Goal: Task Accomplishment & Management: Use online tool/utility

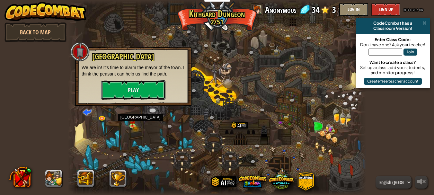
click at [144, 86] on button "Play" at bounding box center [133, 89] width 64 height 19
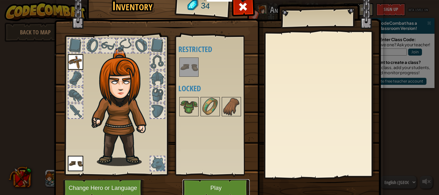
click at [221, 187] on button "Play" at bounding box center [216, 188] width 67 height 18
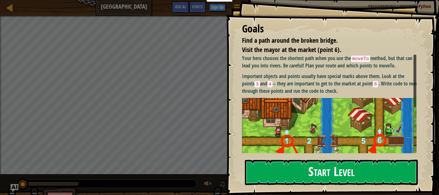
click at [296, 172] on button "Start Level" at bounding box center [331, 172] width 173 height 25
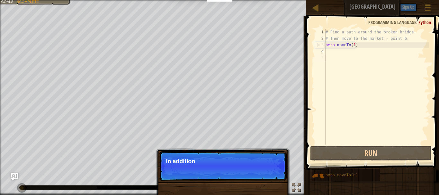
click at [328, 53] on div "# Find a path around the broken bridge. # Then move to the market - point 6. he…" at bounding box center [376, 93] width 105 height 129
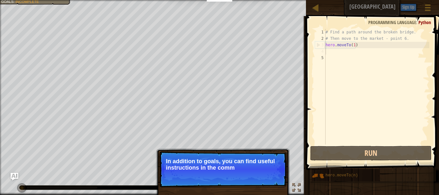
click at [331, 54] on div "# Find a path around the broken bridge. # Then move to the market - point 6. he…" at bounding box center [376, 93] width 105 height 129
click at [330, 59] on div "# Find a path around the broken bridge. # Then move to the market - point 6. he…" at bounding box center [376, 93] width 105 height 129
click at [274, 173] on button "Continue" at bounding box center [268, 176] width 27 height 8
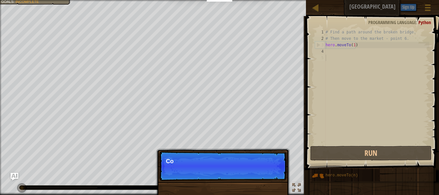
scroll to position [3, 0]
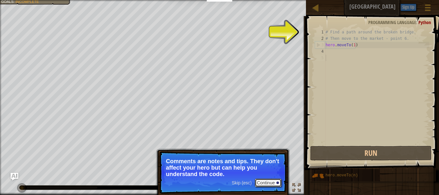
click at [274, 184] on button "Continue" at bounding box center [268, 183] width 27 height 8
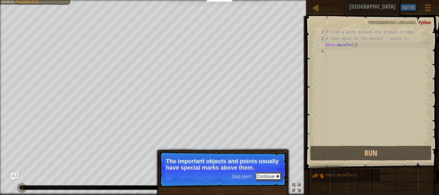
click at [269, 175] on button "Continue" at bounding box center [268, 176] width 27 height 8
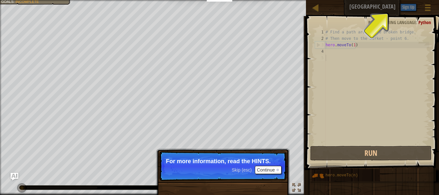
click at [399, 26] on span at bounding box center [373, 83] width 138 height 173
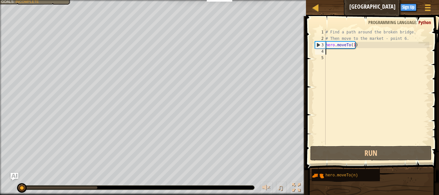
click at [333, 50] on div "# Find a path around the broken bridge. # Then move to the market - point 6. he…" at bounding box center [376, 93] width 105 height 129
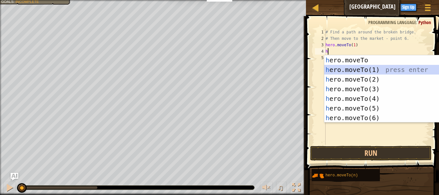
click at [342, 70] on div "h ero.moveTo press enter h ero.moveTo(1) press enter h ero.moveTo(2) press ente…" at bounding box center [385, 98] width 122 height 87
type textarea "hero.moveTo(1)"
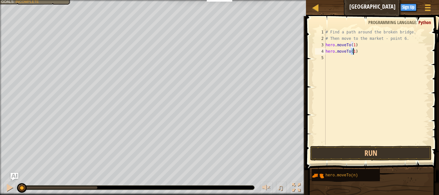
click at [335, 58] on div "# Find a path around the broken bridge. # Then move to the market - point 6. he…" at bounding box center [376, 93] width 105 height 129
click at [357, 53] on div "# Find a path around the broken bridge. # Then move to the market - point 6. he…" at bounding box center [376, 93] width 105 height 129
type textarea "h"
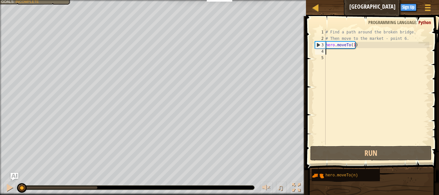
click at [351, 54] on div "# Find a path around the broken bridge. # Then move to the market - point 6. he…" at bounding box center [376, 93] width 105 height 129
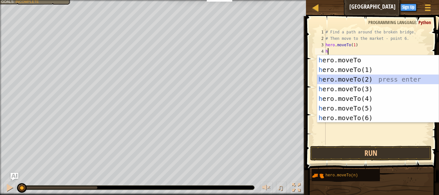
click at [349, 79] on div "h ero.moveTo press enter h ero.moveTo(1) press enter h ero.moveTo(2) press ente…" at bounding box center [378, 98] width 122 height 87
type textarea "hero.moveTo(2)"
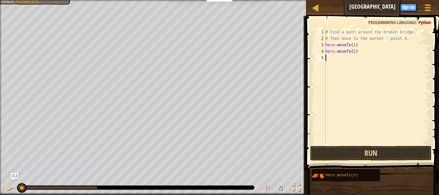
click at [337, 60] on div "# Find a path around the broken bridge. # Then move to the market - point 6. he…" at bounding box center [376, 93] width 105 height 129
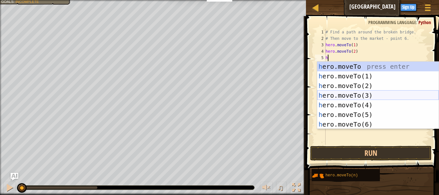
click at [349, 96] on div "h ero.moveTo press enter h ero.moveTo(1) press enter h ero.moveTo(2) press ente…" at bounding box center [378, 105] width 122 height 87
type textarea "hero.moveTo(3)"
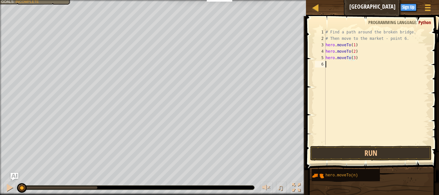
click at [335, 70] on div "# Find a path around the broken bridge. # Then move to the market - point 6. he…" at bounding box center [376, 93] width 105 height 129
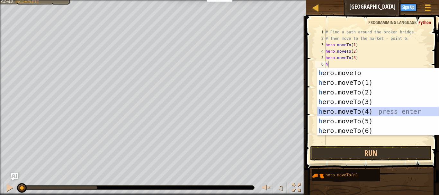
click at [341, 109] on div "h ero.moveTo press enter h ero.moveTo(1) press enter h ero.moveTo(2) press ente…" at bounding box center [378, 111] width 122 height 87
type textarea "hero.moveTo(4)"
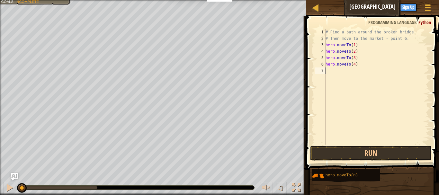
click at [332, 72] on div "# Find a path around the broken bridge. # Then move to the market - point 6. he…" at bounding box center [376, 93] width 105 height 129
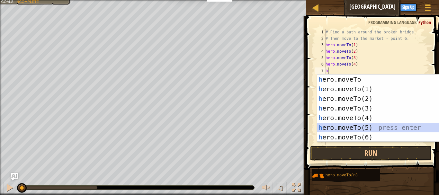
click at [345, 127] on div "h ero.moveTo press enter h ero.moveTo(1) press enter h ero.moveTo(2) press ente…" at bounding box center [378, 118] width 122 height 87
type textarea "hero.moveTo(5)"
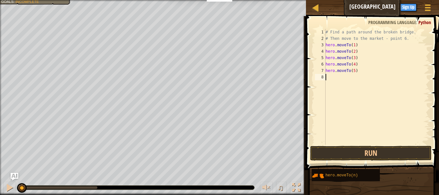
click at [342, 77] on div "# Find a path around the broken bridge. # Then move to the market - point 6. he…" at bounding box center [376, 93] width 105 height 129
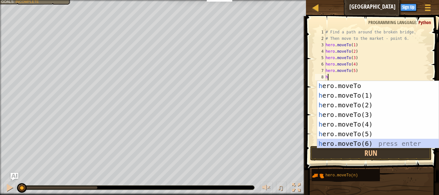
click at [345, 140] on div "h ero.moveTo press enter h ero.moveTo(1) press enter h ero.moveTo(2) press ente…" at bounding box center [378, 124] width 122 height 87
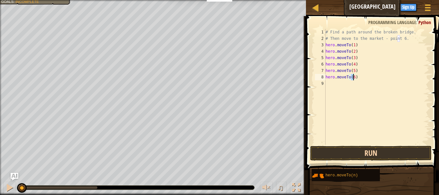
type textarea "hero.moveTo(6)"
click at [360, 153] on button "Run" at bounding box center [371, 153] width 122 height 15
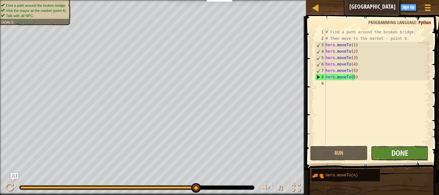
click at [398, 150] on span "Done" at bounding box center [400, 153] width 17 height 10
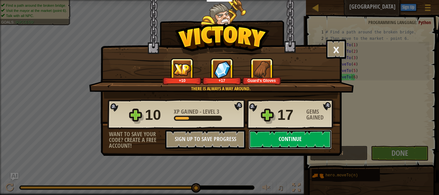
click at [304, 139] on button "Continue" at bounding box center [290, 139] width 83 height 19
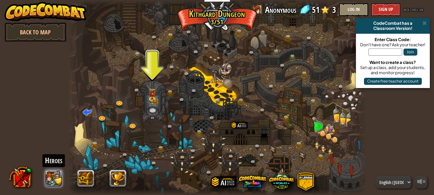
click at [57, 176] on button at bounding box center [53, 178] width 17 height 17
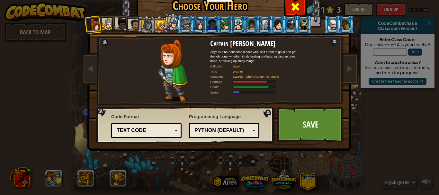
click at [291, 8] on span at bounding box center [295, 7] width 10 height 10
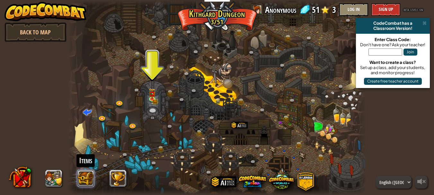
click at [92, 175] on button at bounding box center [85, 178] width 17 height 17
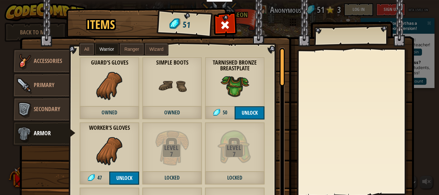
click at [89, 46] on label "All" at bounding box center [87, 49] width 14 height 12
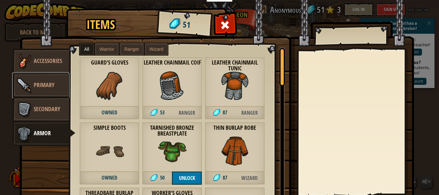
click at [42, 88] on span "Primary" at bounding box center [44, 85] width 21 height 8
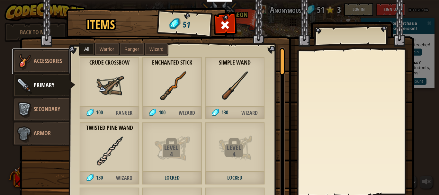
click at [46, 59] on span "Accessories" at bounding box center [48, 61] width 28 height 8
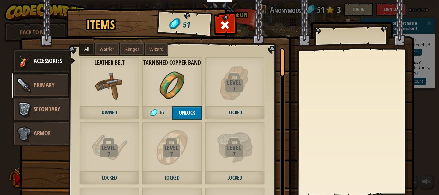
click at [56, 86] on link "Primary" at bounding box center [40, 86] width 57 height 26
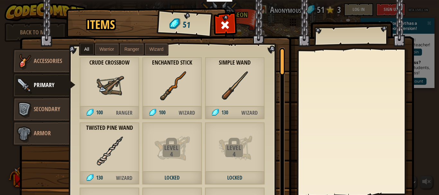
click at [113, 50] on label "Warrior" at bounding box center [106, 49] width 23 height 12
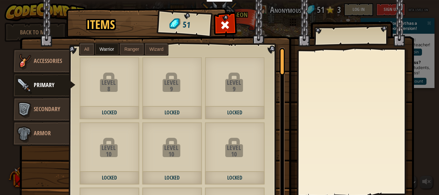
click at [125, 48] on span "Ranger" at bounding box center [131, 49] width 15 height 5
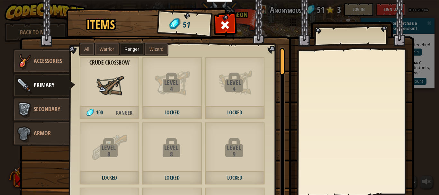
click at [154, 48] on span "Wizard" at bounding box center [157, 49] width 14 height 5
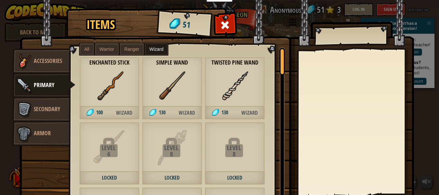
click at [126, 49] on span "Ranger" at bounding box center [131, 49] width 15 height 5
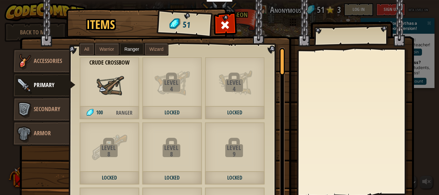
click at [100, 51] on span "Warrior" at bounding box center [107, 49] width 14 height 5
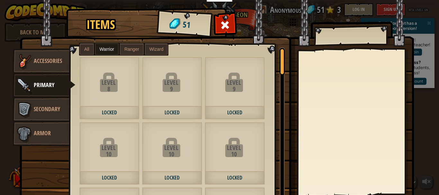
click at [87, 49] on label "All" at bounding box center [87, 49] width 14 height 12
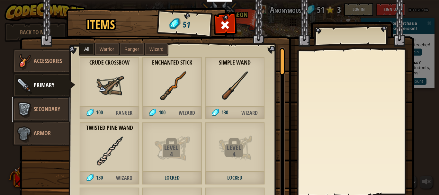
click at [48, 110] on span "Secondary" at bounding box center [47, 109] width 26 height 8
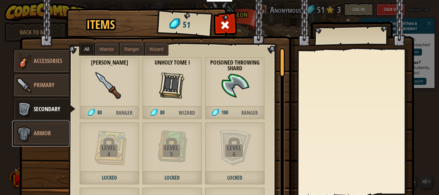
click at [43, 128] on link "Armor" at bounding box center [40, 134] width 57 height 26
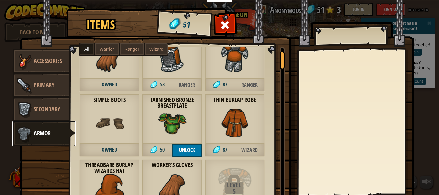
scroll to position [25, 0]
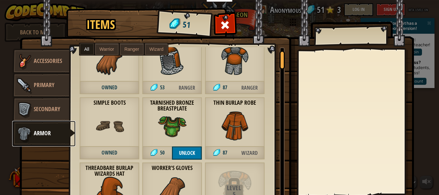
drag, startPoint x: 280, startPoint y: 63, endPoint x: 275, endPoint y: 65, distance: 5.7
click at [275, 65] on div "Guard's Gloves Owned Leather Chainmail Coif 53 Ranger Leather Chainmail Tunic 8…" at bounding box center [177, 128] width 215 height 163
click at [275, 65] on div "Guard's Gloves Owned Leather Chainmail Coif 53 Ranger Leather Chainmail Tunic 8…" at bounding box center [180, 128] width 220 height 163
click at [155, 47] on span "Wizard" at bounding box center [157, 49] width 14 height 5
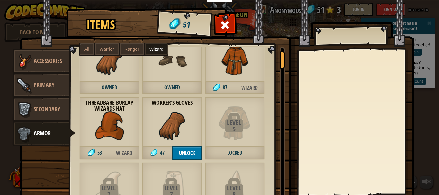
click at [134, 48] on span "Ranger" at bounding box center [131, 49] width 15 height 5
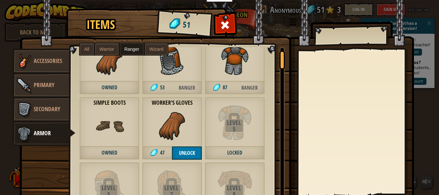
click at [108, 46] on label "Warrior" at bounding box center [106, 49] width 23 height 12
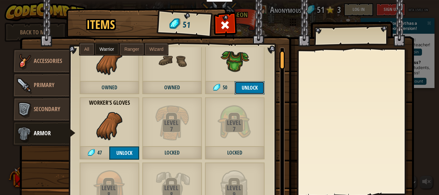
click at [249, 87] on button "Unlock" at bounding box center [250, 87] width 30 height 13
click at [249, 87] on button "Confirm" at bounding box center [250, 87] width 30 height 13
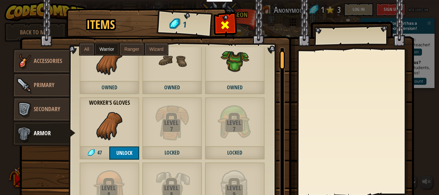
click at [226, 25] on span at bounding box center [225, 25] width 10 height 10
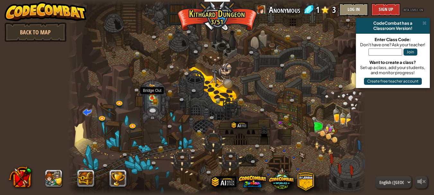
click at [154, 98] on img at bounding box center [152, 91] width 7 height 15
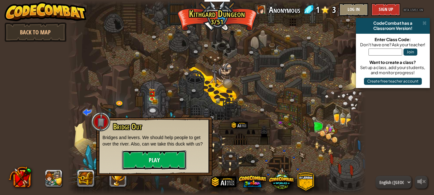
click at [158, 160] on button "Play" at bounding box center [154, 159] width 64 height 19
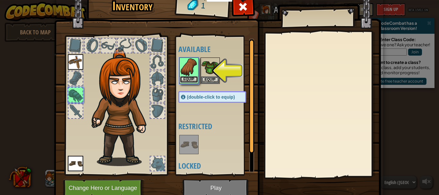
click at [189, 78] on button "Equip" at bounding box center [189, 79] width 18 height 7
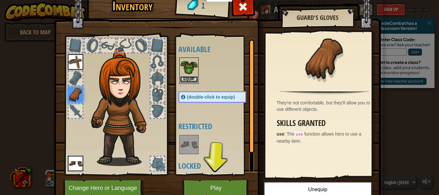
click at [188, 79] on button "Equip" at bounding box center [189, 79] width 18 height 7
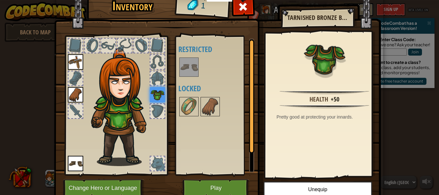
click at [74, 79] on div at bounding box center [75, 78] width 14 height 14
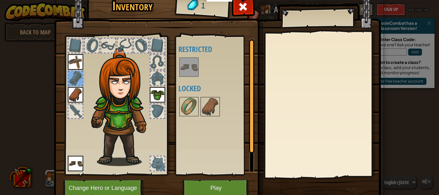
click at [74, 79] on div at bounding box center [75, 78] width 14 height 14
click at [75, 92] on img at bounding box center [75, 94] width 15 height 15
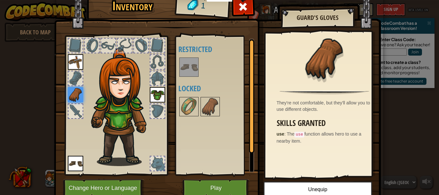
click at [154, 163] on div at bounding box center [157, 164] width 14 height 14
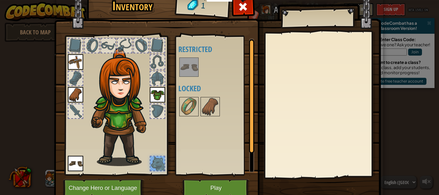
click at [154, 163] on div at bounding box center [157, 164] width 14 height 14
click at [71, 91] on img at bounding box center [75, 94] width 15 height 15
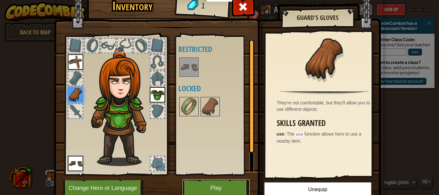
click at [217, 186] on button "Play" at bounding box center [216, 188] width 67 height 18
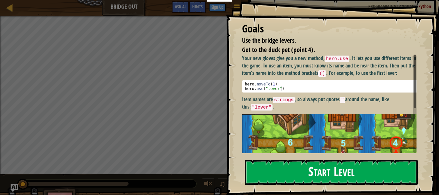
click at [313, 165] on button "Start Level" at bounding box center [331, 172] width 173 height 25
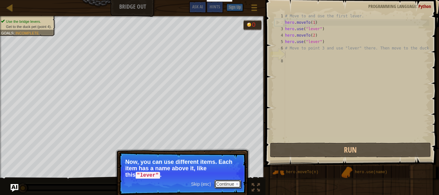
click at [230, 184] on button "Continue" at bounding box center [227, 184] width 27 height 8
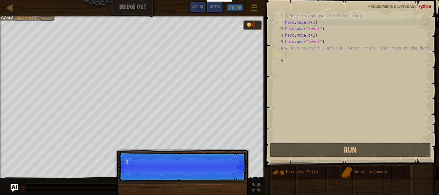
scroll to position [3, 0]
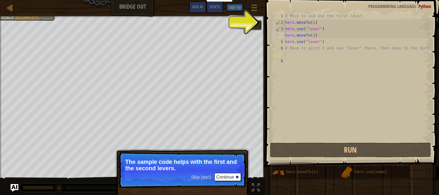
click at [202, 176] on span "Skip (esc)" at bounding box center [201, 177] width 20 height 5
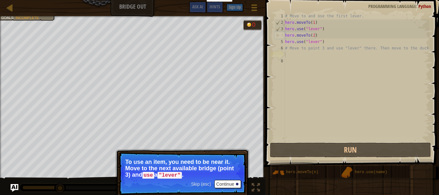
click at [206, 183] on span "Skip (esc)" at bounding box center [201, 184] width 20 height 5
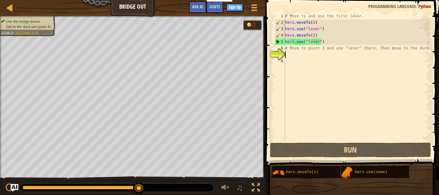
click at [295, 53] on div "# Move to and use the first lever. hero . moveTo ( 1 ) hero . use ( "lever" ) h…" at bounding box center [357, 83] width 146 height 141
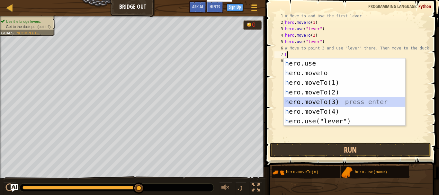
click at [309, 98] on div "h ero.use press enter h ero.moveTo press enter h ero.moveTo(1) press enter h er…" at bounding box center [345, 102] width 122 height 87
type textarea "hero.moveTo(3)"
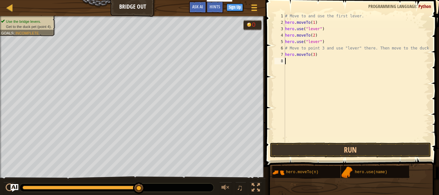
click at [298, 64] on div "# Move to and use the first lever. hero . moveTo ( 1 ) hero . use ( "lever" ) h…" at bounding box center [357, 83] width 146 height 141
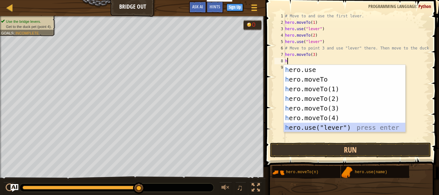
click at [304, 130] on div "h ero.use press enter h ero.moveTo press enter h ero.moveTo(1) press enter h er…" at bounding box center [345, 108] width 122 height 87
type textarea "hero.use("lever")"
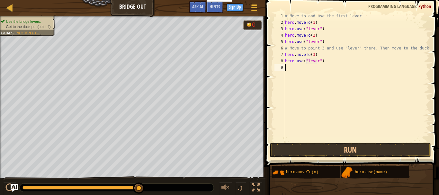
click at [295, 71] on div "# Move to and use the first lever. hero . moveTo ( 1 ) hero . use ( "lever" ) h…" at bounding box center [357, 83] width 146 height 141
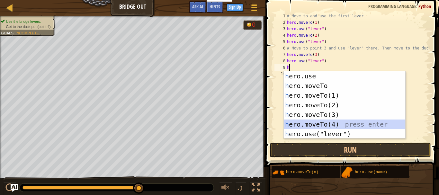
click at [315, 124] on div "h ero.use press enter h ero.moveTo press enter h ero.moveTo(1) press enter h er…" at bounding box center [345, 114] width 122 height 87
type textarea "hero.moveTo(4)"
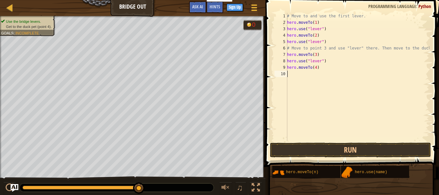
click at [298, 78] on div "# Move to and use the first lever. hero . moveTo ( 1 ) hero . use ( "lever" ) h…" at bounding box center [358, 83] width 144 height 141
click at [339, 146] on button "Run" at bounding box center [350, 150] width 161 height 15
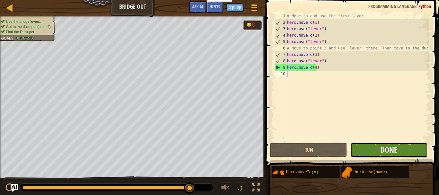
click at [386, 149] on span "Done" at bounding box center [389, 150] width 17 height 10
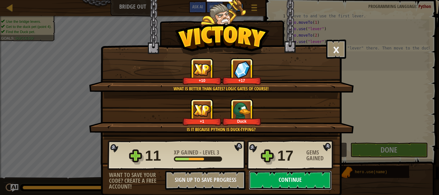
click at [309, 180] on button "Continue" at bounding box center [290, 180] width 83 height 19
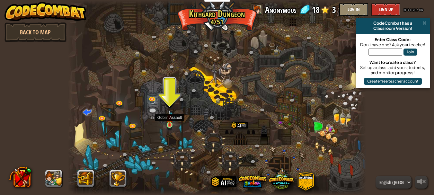
click at [167, 123] on img at bounding box center [169, 118] width 7 height 16
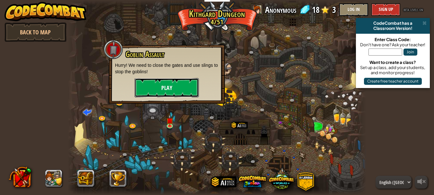
click at [172, 88] on button "Play" at bounding box center [167, 87] width 64 height 19
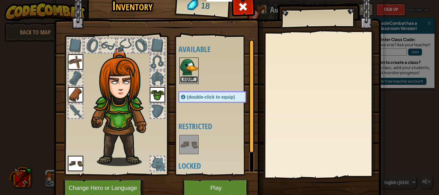
click at [189, 78] on button "Equip" at bounding box center [189, 79] width 18 height 7
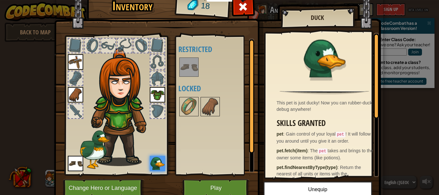
click at [231, 185] on div "Inventory 18 Available Equip Equip Equip Equip (double-click to equip) Restrict…" at bounding box center [219, 98] width 327 height 212
click at [231, 185] on button "Play" at bounding box center [216, 188] width 67 height 18
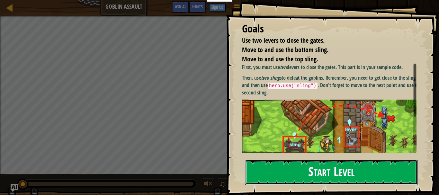
click at [307, 173] on button "Start Level" at bounding box center [331, 172] width 173 height 25
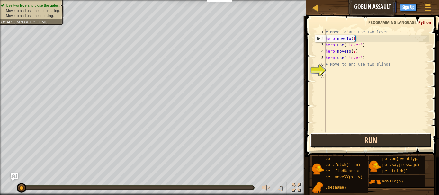
click at [359, 140] on button "Run" at bounding box center [371, 140] width 122 height 15
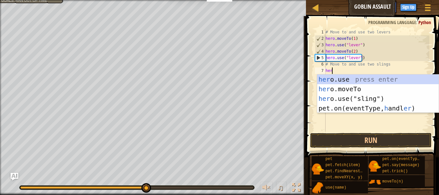
scroll to position [3, 0]
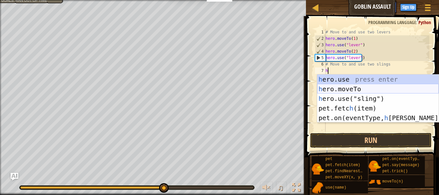
click at [341, 88] on div "h ero.use press enter h ero.moveTo press enter h ero.use("sling") press enter p…" at bounding box center [378, 109] width 122 height 68
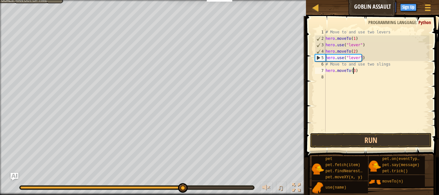
scroll to position [3, 2]
type textarea "hero.moveTo(3)"
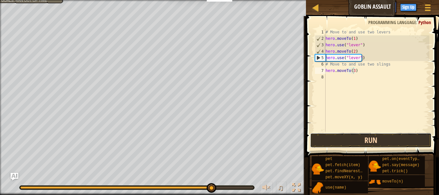
click at [370, 141] on button "Run" at bounding box center [371, 140] width 122 height 15
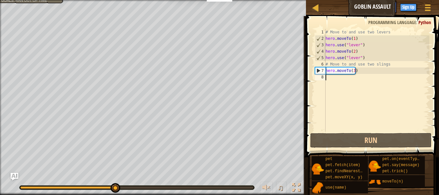
click at [365, 77] on div "# Move to and use two levers hero . moveTo ( 1 ) hero . use ( "lever" ) hero . …" at bounding box center [376, 87] width 105 height 116
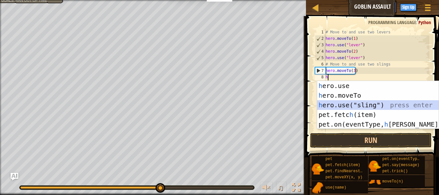
click at [358, 107] on div "h ero.use press enter h ero.moveTo press enter h ero.use("sling") press enter p…" at bounding box center [378, 115] width 122 height 68
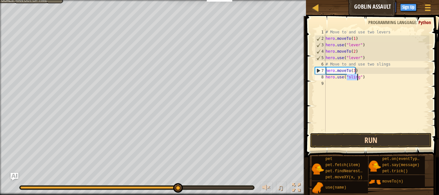
type textarea "hero.use("sling")"
click at [364, 136] on button "Run" at bounding box center [371, 140] width 122 height 15
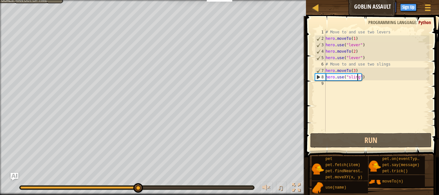
click at [340, 91] on div "# Move to and use two levers hero . moveTo ( 1 ) hero . use ( "lever" ) hero . …" at bounding box center [376, 87] width 105 height 116
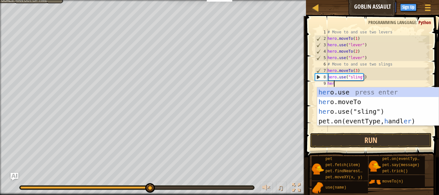
scroll to position [3, 0]
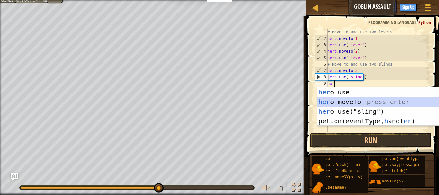
click at [343, 104] on div "her o.use press enter her o.moveTo press enter her o.use("sling") press enter p…" at bounding box center [378, 116] width 122 height 58
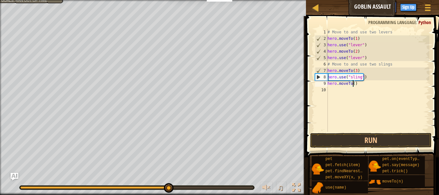
type textarea "hero.moveTo(4)"
click at [338, 89] on div "# Move to and use two levers hero . moveTo ( 1 ) hero . use ( "lever" ) hero . …" at bounding box center [377, 87] width 103 height 116
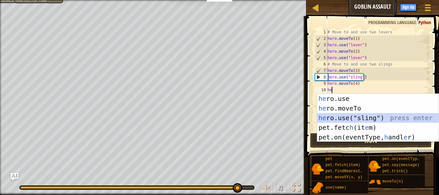
click at [346, 116] on div "he ro.use press enter he ro.moveTo press enter he ro.use("sling") press enter p…" at bounding box center [378, 128] width 122 height 68
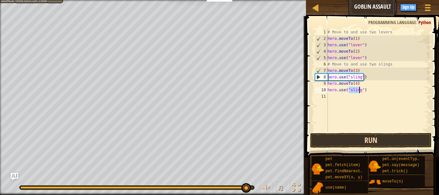
type textarea "hero.use("sling")"
click at [366, 139] on button "Run" at bounding box center [371, 140] width 122 height 15
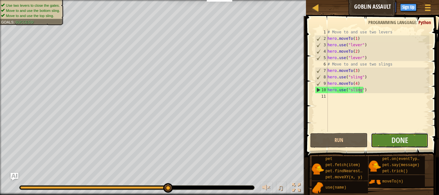
click at [391, 138] on button "Done" at bounding box center [400, 140] width 58 height 15
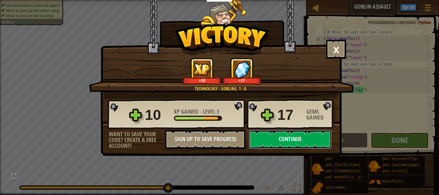
click at [289, 141] on button "Continue" at bounding box center [290, 139] width 83 height 19
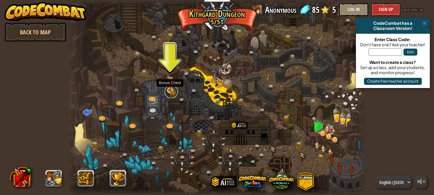
click at [171, 91] on link at bounding box center [171, 91] width 13 height 13
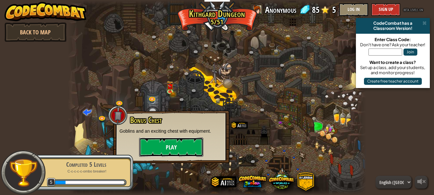
click at [162, 143] on button "Play" at bounding box center [171, 147] width 64 height 19
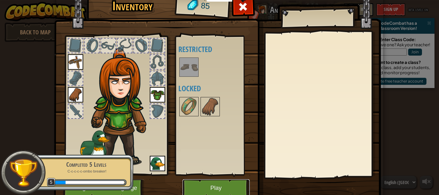
click at [209, 187] on button "Play" at bounding box center [216, 188] width 67 height 18
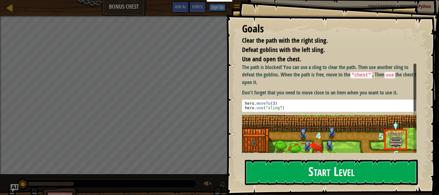
click at [296, 169] on button "Start Level" at bounding box center [331, 172] width 173 height 25
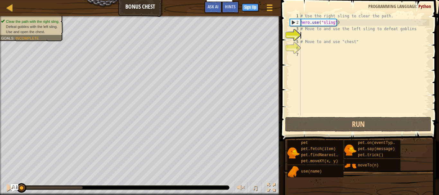
click at [319, 36] on div "# Use the right sling to clear the path. hero . use ( "sling" ) # Move to and u…" at bounding box center [364, 71] width 130 height 116
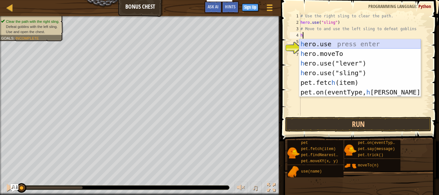
click at [319, 48] on div "h ero.use press enter h ero.moveTo press enter h ero.use("lever") press enter h…" at bounding box center [360, 77] width 122 height 77
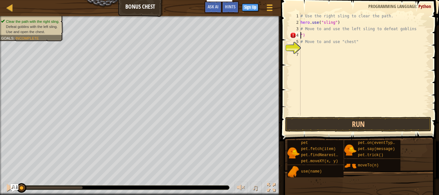
type textarea ")"
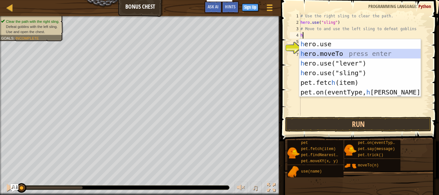
click at [320, 55] on div "h ero.use press enter h ero.moveTo press enter h ero.use("lever") press enter h…" at bounding box center [360, 77] width 122 height 77
type textarea "hero.moveTo(2)"
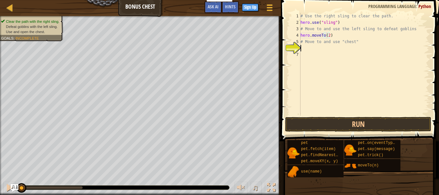
click at [307, 50] on div "# Use the right sling to clear the path. hero . use ( "sling" ) # Move to and u…" at bounding box center [364, 71] width 130 height 116
click at [337, 36] on div "# Use the right sling to clear the path. hero . use ( "sling" ) # Move to and u…" at bounding box center [364, 71] width 130 height 116
type textarea "hero.moveTo(2)"
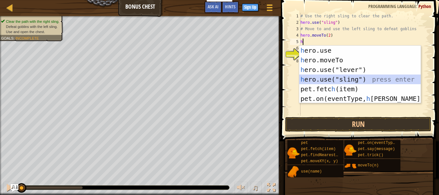
click at [332, 78] on div "h ero.use press enter h ero.moveTo press enter h ero.use("lever") press enter h…" at bounding box center [360, 84] width 122 height 77
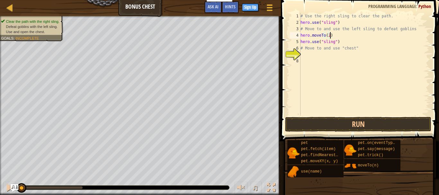
click at [336, 36] on div "# Use the right sling to clear the path. hero . use ( "sling" ) # Move to and u…" at bounding box center [364, 71] width 130 height 116
type textarea "hero.moveTo(2)"
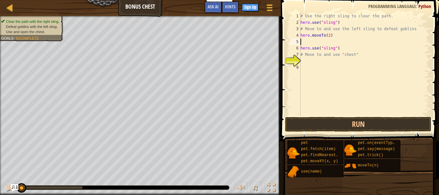
type textarea "j"
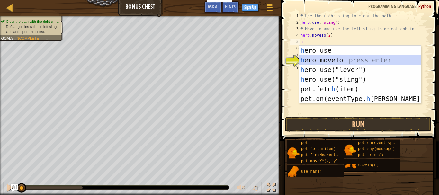
click at [329, 60] on div "h ero.use press enter h ero.moveTo press enter h ero.use("lever") press enter h…" at bounding box center [360, 84] width 122 height 77
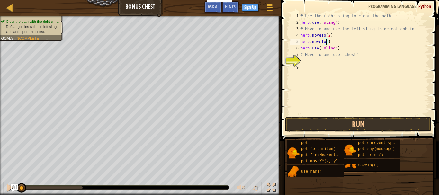
type textarea "hero.moveTo(3)"
click at [316, 67] on div "# Use the right sling to clear the path. hero . use ( "sling" ) # Move to and u…" at bounding box center [364, 71] width 130 height 116
click at [313, 58] on div "# Use the right sling to clear the path. hero . use ( "sling" ) # Move to and u…" at bounding box center [364, 71] width 130 height 116
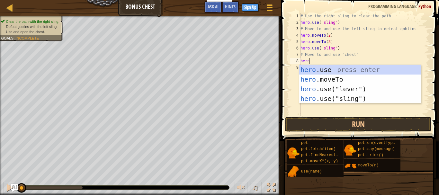
scroll to position [3, 0]
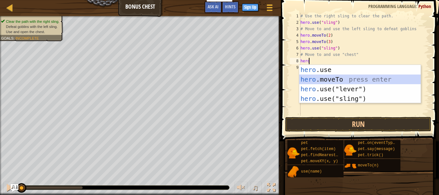
click at [325, 80] on div "hero .use press enter hero .moveTo press enter hero .use("lever") press enter h…" at bounding box center [360, 94] width 122 height 58
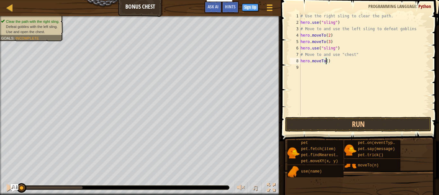
type textarea "hero.moveTo(2)"
click at [308, 67] on div "# Use the right sling to clear the path. hero . use ( "sling" ) # Move to and u…" at bounding box center [364, 71] width 130 height 116
click at [332, 36] on div "# Use the right sling to clear the path. hero . use ( "sling" ) # Move to and u…" at bounding box center [364, 71] width 130 height 116
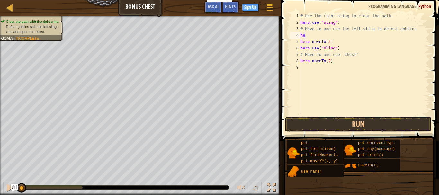
type textarea "h"
type textarea "# Move to and use the left sling to defeat goblins"
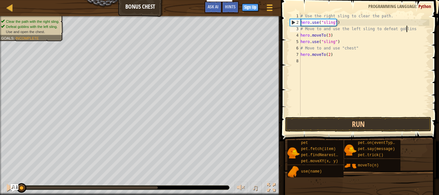
click at [312, 62] on div "# Use the right sling to clear the path. hero . use ( "sling" ) # Move to and u…" at bounding box center [364, 71] width 130 height 116
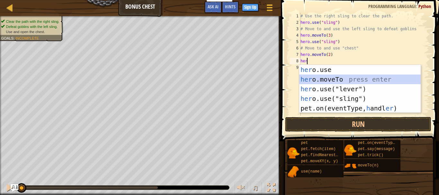
click at [317, 77] on div "her o.use press enter her o.moveTo press enter her o.use("lever") press enter h…" at bounding box center [360, 99] width 122 height 68
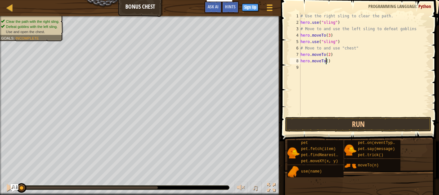
type textarea "hero.moveTo(4)"
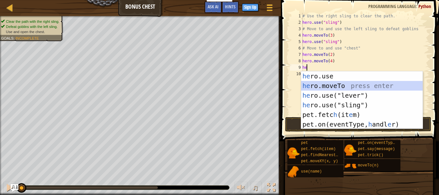
click at [329, 87] on div "he ro.use press enter he ro.moveTo press enter he ro.use("lever") press enter h…" at bounding box center [362, 109] width 122 height 77
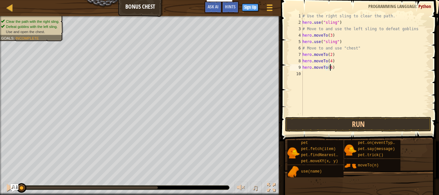
scroll to position [3, 2]
type textarea "hero.moveTo(6)"
click at [352, 125] on button "Run" at bounding box center [358, 124] width 146 height 15
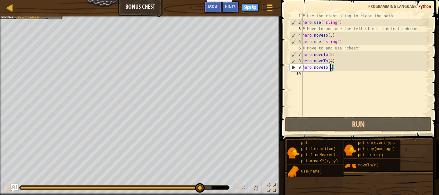
click at [326, 78] on div "# Use the right sling to clear the path. hero . use ( "sling" ) # Move to and u…" at bounding box center [365, 71] width 128 height 116
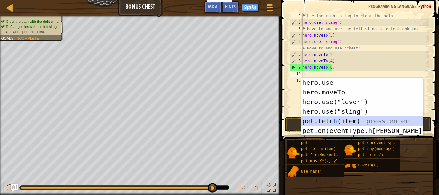
click at [333, 121] on div "h ero.use press enter h ero.moveTo press enter h ero.use("lever") press enter h…" at bounding box center [362, 116] width 122 height 77
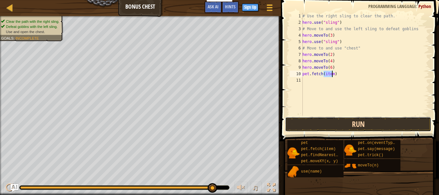
click at [339, 122] on button "Run" at bounding box center [358, 124] width 146 height 15
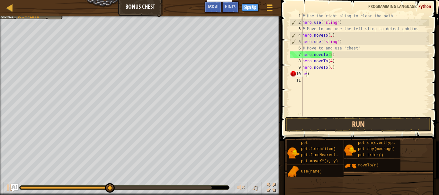
type textarea ")"
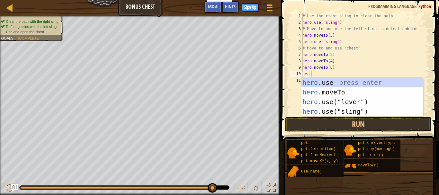
scroll to position [3, 0]
click at [342, 91] on div "hero .use press enter hero .moveTo press enter hero .use("lever") press enter h…" at bounding box center [362, 107] width 122 height 58
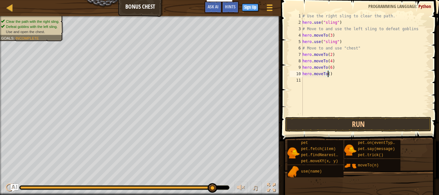
scroll to position [3, 2]
type textarea "hero.moveTo(5)"
click at [344, 123] on button "Run" at bounding box center [358, 124] width 146 height 15
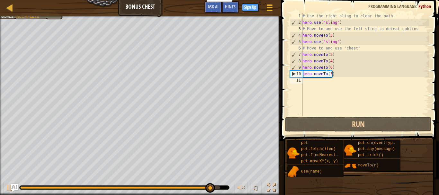
click at [330, 82] on div "# Use the right sling to clear the path. hero . use ( "sling" ) # Move to and u…" at bounding box center [365, 71] width 128 height 116
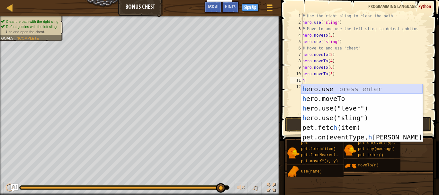
click at [333, 89] on div "h ero.use press enter h ero.moveTo press enter h ero.use("lever") press enter h…" at bounding box center [362, 122] width 122 height 77
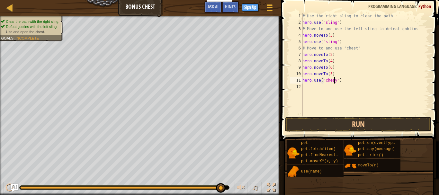
scroll to position [3, 3]
type textarea "hero.use("chest")"
click at [343, 126] on button "Run" at bounding box center [358, 124] width 146 height 15
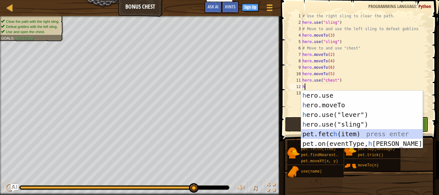
click at [320, 133] on div "h ero.use press enter h ero.moveTo press enter h ero.use("lever") press enter h…" at bounding box center [362, 129] width 122 height 77
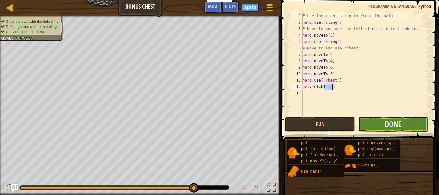
type textarea "pet.fetch(item)"
click at [370, 123] on button "Done" at bounding box center [393, 124] width 70 height 15
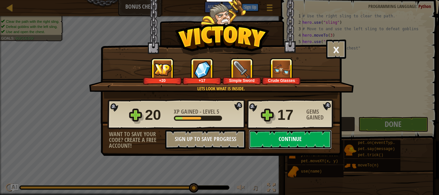
click at [300, 139] on button "Continue" at bounding box center [290, 139] width 83 height 19
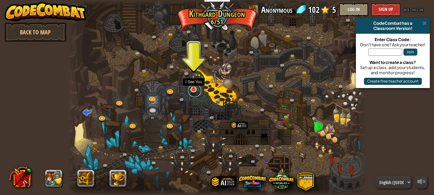
click at [193, 91] on link at bounding box center [194, 90] width 13 height 13
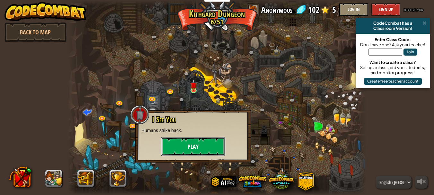
click at [188, 140] on button "Play" at bounding box center [193, 146] width 64 height 19
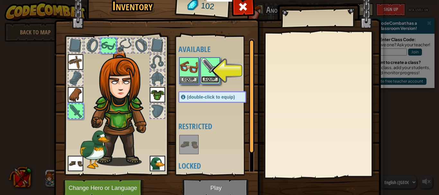
click at [209, 78] on button "Equip" at bounding box center [210, 79] width 18 height 7
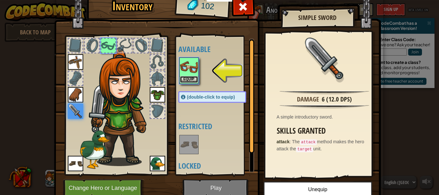
click at [190, 79] on button "Equip" at bounding box center [189, 79] width 18 height 7
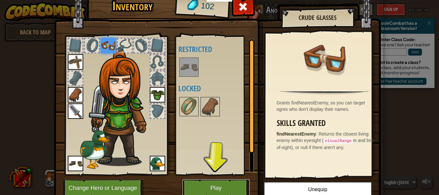
click at [213, 192] on button "Play" at bounding box center [216, 188] width 67 height 18
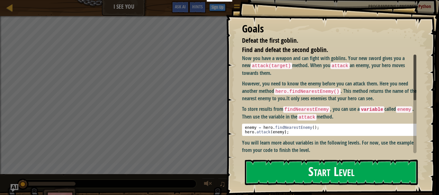
click at [314, 167] on button "Start Level" at bounding box center [331, 172] width 173 height 25
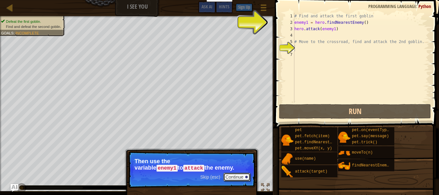
click at [237, 177] on button "Continue" at bounding box center [236, 177] width 27 height 8
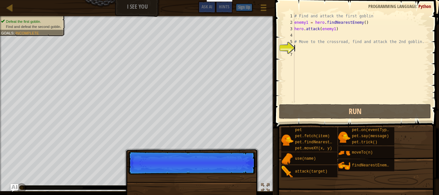
scroll to position [3, 0]
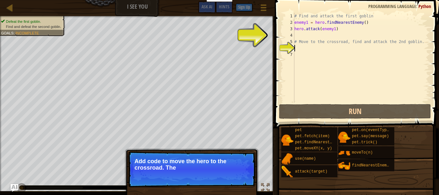
click at [324, 48] on div "# Find and attack the first goblin enemy1 = hero . findNearestEnemy ( ) hero . …" at bounding box center [361, 64] width 136 height 103
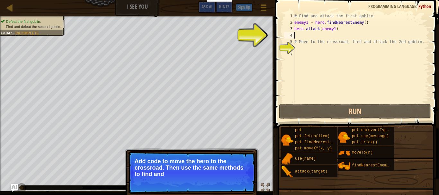
click at [322, 33] on div "# Find and attack the first goblin enemy1 = hero . findNearestEnemy ( ) hero . …" at bounding box center [361, 64] width 136 height 103
click at [212, 182] on span "Skip (esc)" at bounding box center [210, 182] width 20 height 5
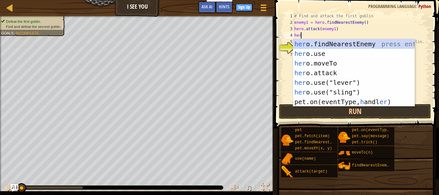
scroll to position [3, 0]
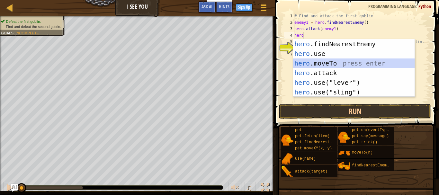
click at [323, 66] on div "hero .findNearestEnemy press enter hero .use press enter hero .moveTo press ent…" at bounding box center [354, 77] width 122 height 77
type textarea "hero.moveTo(2)"
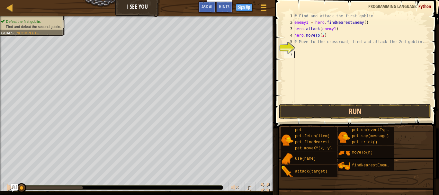
click at [312, 51] on div "# Find and attack the first goblin enemy1 = hero . findNearestEnemy ( ) hero . …" at bounding box center [361, 64] width 136 height 103
click at [298, 23] on div "# Find and attack the first goblin enemy1 = hero . findNearestEnemy ( ) hero . …" at bounding box center [361, 64] width 136 height 103
click at [296, 23] on div "# Find and attack the first goblin enemy1 = hero . findNearestEnemy ( ) hero . …" at bounding box center [361, 58] width 136 height 90
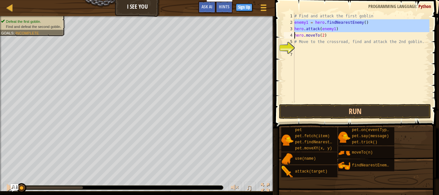
drag, startPoint x: 294, startPoint y: 23, endPoint x: 338, endPoint y: 29, distance: 43.9
click at [338, 29] on div "enemy1 = hero.findNearestEnemy() 1 2 3 4 5 6 7 # Find and attack the first gobl…" at bounding box center [356, 58] width 147 height 90
type textarea "hero.attack(enemy1) hero.moveTo(2)"
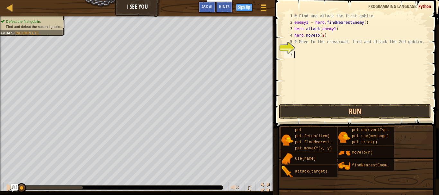
click at [302, 55] on div "# Find and attack the first goblin enemy1 = hero . findNearestEnemy ( ) hero . …" at bounding box center [361, 64] width 136 height 103
paste textarea "enemy1 = hero.findNearestEnemy()"
click at [308, 54] on div "# Find and attack the first goblin enemy1 = hero . findNearestEnemy ( ) hero . …" at bounding box center [361, 64] width 136 height 103
click at [332, 61] on div "# Find and attack the first goblin enemy1 = hero . findNearestEnemy ( ) hero . …" at bounding box center [361, 64] width 136 height 103
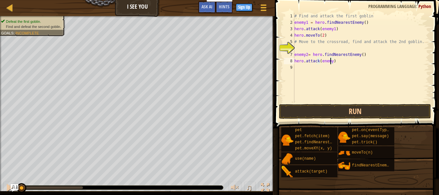
type textarea "hero.attack(enemy2)"
click at [344, 67] on div "# Find and attack the first goblin enemy1 = hero . findNearestEnemy ( ) hero . …" at bounding box center [361, 64] width 136 height 103
click at [319, 109] on button "Run" at bounding box center [355, 111] width 152 height 15
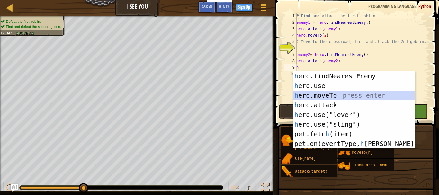
click at [320, 92] on div "h ero.findNearestEnemy press enter h ero.use press enter h ero.moveTo press ent…" at bounding box center [354, 119] width 122 height 96
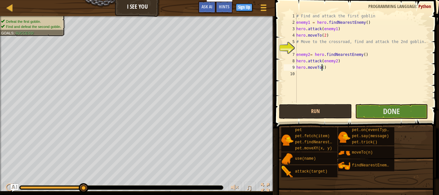
type textarea "hero.moveTo(3)"
click at [365, 110] on button "Done" at bounding box center [391, 111] width 73 height 15
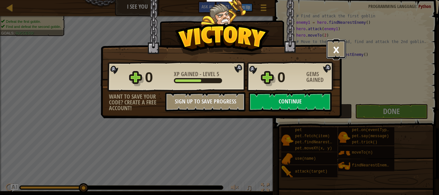
click at [336, 48] on button "×" at bounding box center [336, 49] width 20 height 19
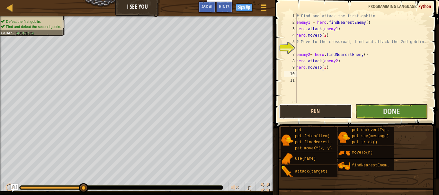
click at [324, 112] on button "Run" at bounding box center [315, 111] width 73 height 15
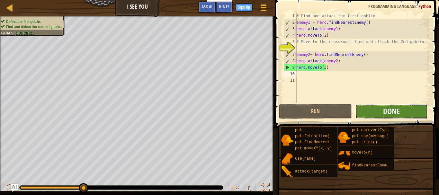
click at [380, 110] on button "Done" at bounding box center [391, 111] width 73 height 15
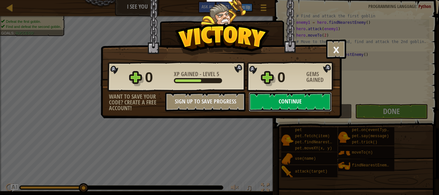
click at [300, 99] on button "Continue" at bounding box center [290, 101] width 83 height 19
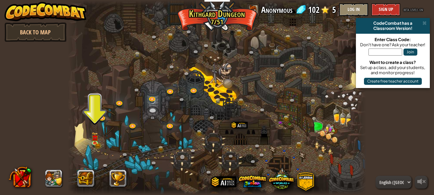
drag, startPoint x: 300, startPoint y: 99, endPoint x: 186, endPoint y: 162, distance: 130.8
click at [186, 162] on div "Twisted Canyon (Locked) Challenge: collect the most gold using all the programm…" at bounding box center [217, 97] width 299 height 195
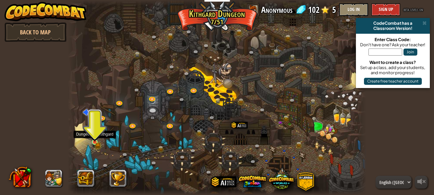
click at [93, 141] on img at bounding box center [94, 135] width 7 height 15
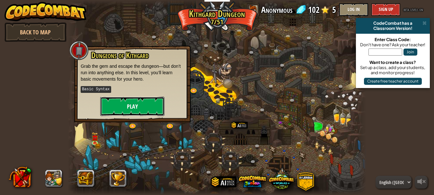
click at [128, 108] on button "Play" at bounding box center [132, 106] width 64 height 19
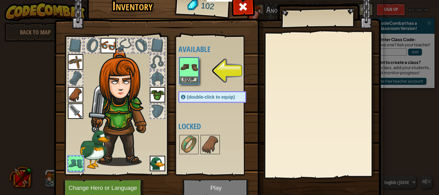
click at [158, 78] on div at bounding box center [157, 78] width 14 height 14
click at [186, 79] on button "Equip" at bounding box center [189, 79] width 18 height 7
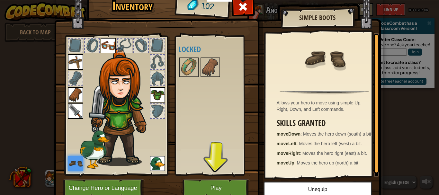
click at [77, 164] on img at bounding box center [75, 163] width 15 height 15
click at [89, 186] on button "Change Hero or Language" at bounding box center [104, 188] width 82 height 18
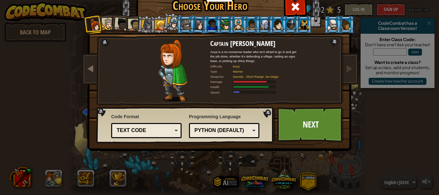
drag, startPoint x: 148, startPoint y: 93, endPoint x: 90, endPoint y: 75, distance: 60.9
click at [99, 75] on div "Captain Anya Weston Anya is a no-nonsense leader who isn't afraid to go in and …" at bounding box center [219, 83] width 241 height 140
click at [295, 7] on span at bounding box center [295, 7] width 10 height 10
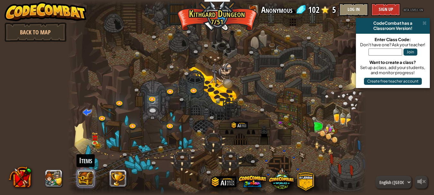
click at [80, 176] on button at bounding box center [85, 178] width 17 height 17
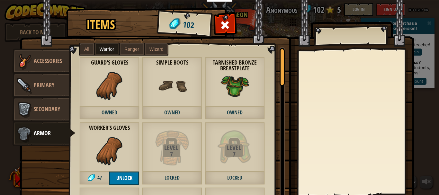
drag, startPoint x: 157, startPoint y: 87, endPoint x: 130, endPoint y: 126, distance: 47.5
click at [130, 126] on div "Guard's Gloves Owned Leather Chainmail Coif 53 Ranger Leather Chainmail Tunic 8…" at bounding box center [180, 128] width 220 height 163
click at [40, 89] on link "Primary" at bounding box center [40, 86] width 57 height 26
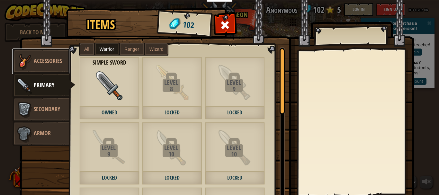
click at [43, 64] on span "Accessories" at bounding box center [48, 61] width 28 height 8
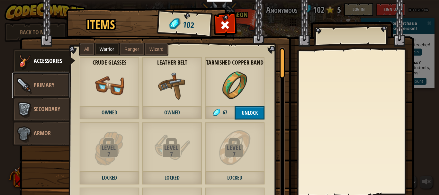
click at [46, 86] on span "Primary" at bounding box center [44, 85] width 21 height 8
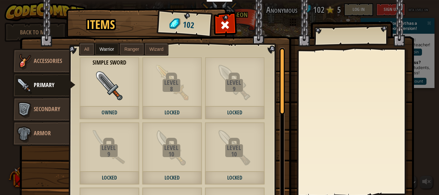
click at [129, 49] on span "Ranger" at bounding box center [131, 49] width 15 height 5
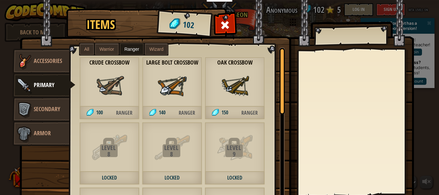
click at [146, 48] on label "Wizard" at bounding box center [156, 49] width 23 height 12
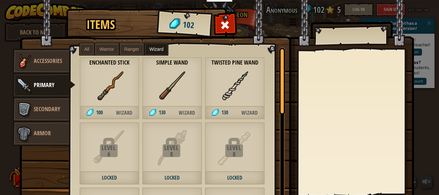
click at [129, 50] on span "Ranger" at bounding box center [131, 49] width 15 height 5
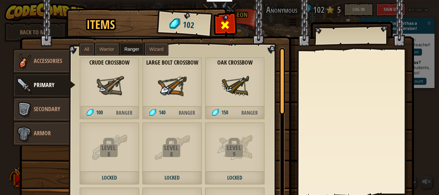
click at [221, 27] on span at bounding box center [225, 25] width 10 height 10
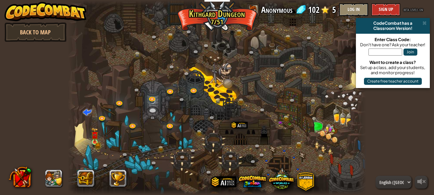
click at [95, 142] on img at bounding box center [94, 135] width 7 height 15
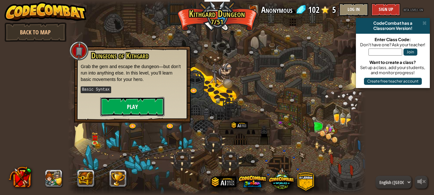
click at [141, 109] on button "Play" at bounding box center [132, 106] width 64 height 19
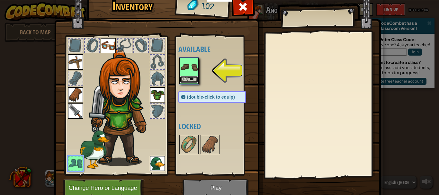
click at [187, 79] on button "Equip" at bounding box center [189, 79] width 18 height 7
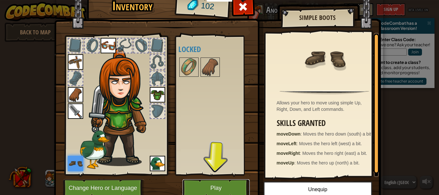
click at [210, 184] on button "Play" at bounding box center [216, 188] width 67 height 18
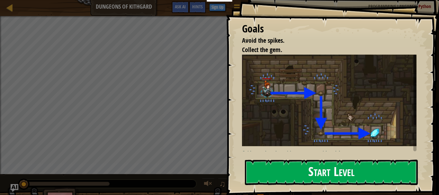
click at [299, 173] on button "Start Level" at bounding box center [331, 172] width 173 height 25
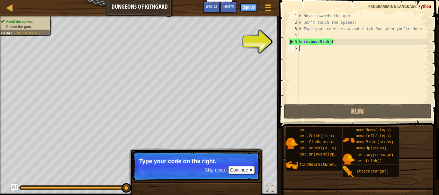
click at [218, 172] on span "Skip (esc)" at bounding box center [215, 170] width 20 height 5
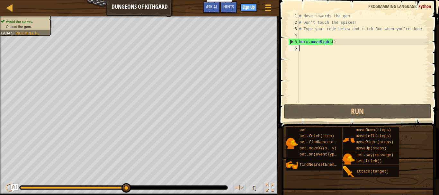
click at [312, 49] on div "# Move towards the gem. # Don’t touch the spikes! # Type your code below and cl…" at bounding box center [364, 64] width 132 height 103
type textarea "h"
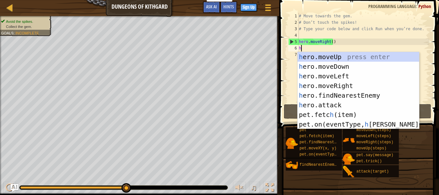
scroll to position [3, 0]
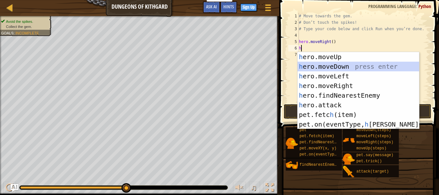
click at [316, 66] on div "h ero.moveUp press enter h ero.moveDown press enter h ero.moveLeft press enter …" at bounding box center [359, 100] width 122 height 96
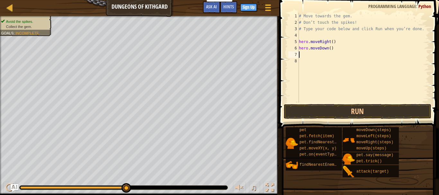
type textarea "h"
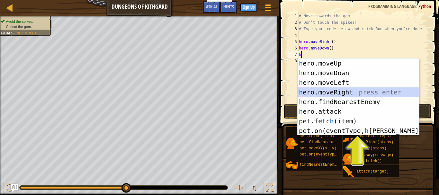
click at [317, 91] on div "h ero.moveUp press enter h ero.moveDown press enter h ero.moveLeft press enter …" at bounding box center [359, 107] width 122 height 96
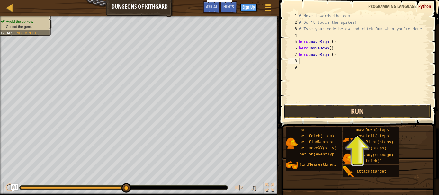
click at [364, 113] on button "Run" at bounding box center [358, 111] width 148 height 15
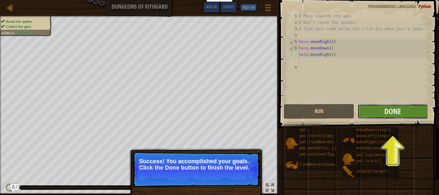
click at [383, 115] on button "Done" at bounding box center [393, 111] width 70 height 15
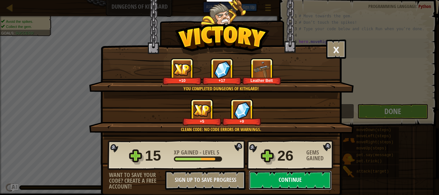
click at [280, 179] on button "Continue" at bounding box center [290, 180] width 83 height 19
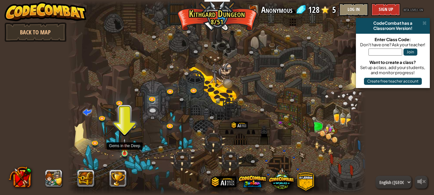
click at [127, 153] on img at bounding box center [124, 146] width 7 height 16
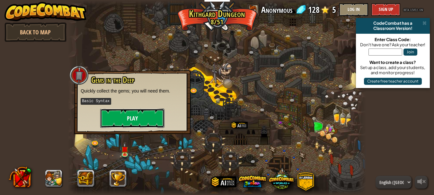
click at [128, 115] on button "Play" at bounding box center [132, 118] width 64 height 19
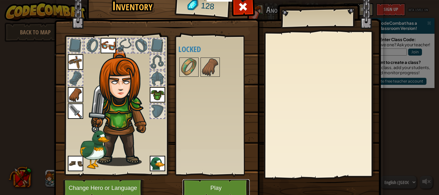
click at [227, 186] on button "Play" at bounding box center [216, 188] width 67 height 18
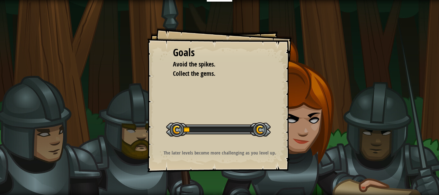
click at [191, 130] on div at bounding box center [218, 129] width 104 height 14
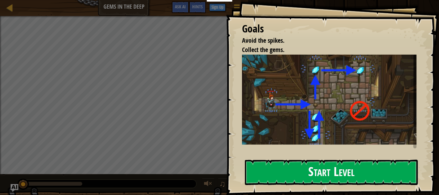
click at [314, 164] on button "Start Level" at bounding box center [331, 172] width 173 height 25
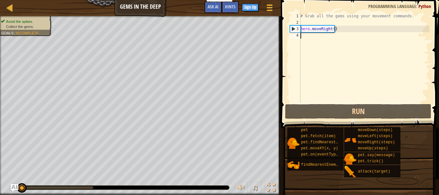
click at [310, 40] on div "# Grab all the gems using your movement commands. hero . moveRight ( )" at bounding box center [364, 64] width 130 height 103
type textarea "h"
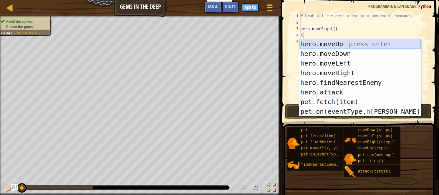
click at [331, 44] on div "h ero.moveUp press enter h ero.moveDown press enter h ero.moveLeft press enter …" at bounding box center [360, 87] width 122 height 96
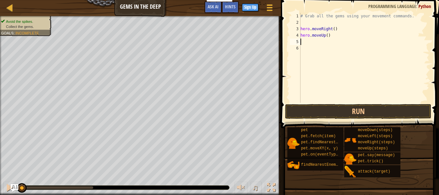
click at [303, 41] on div "# Grab all the gems using your movement commands. hero . moveRight ( ) hero . m…" at bounding box center [364, 64] width 130 height 103
type textarea "h"
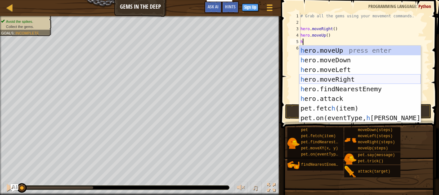
click at [318, 77] on div "h ero.moveUp press enter h ero.moveDown press enter h ero.moveLeft press enter …" at bounding box center [360, 94] width 122 height 96
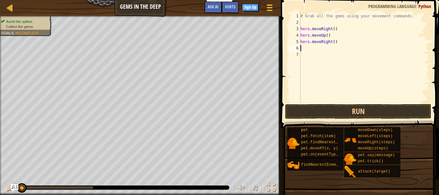
click at [312, 49] on div "# Grab all the gems using your movement commands. hero . moveRight ( ) hero . m…" at bounding box center [364, 64] width 130 height 103
type textarea "h"
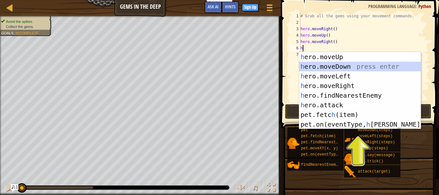
click at [329, 70] on div "h ero.moveUp press enter h ero.moveDown press enter h ero.moveLeft press enter …" at bounding box center [360, 100] width 122 height 96
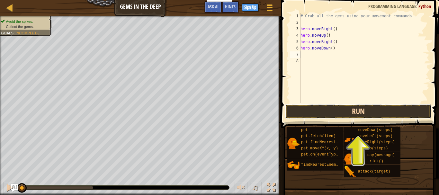
click at [350, 111] on button "Run" at bounding box center [358, 111] width 146 height 15
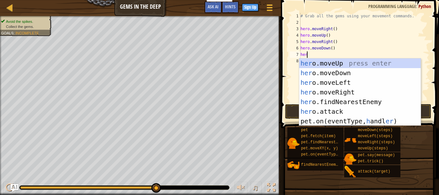
scroll to position [3, 0]
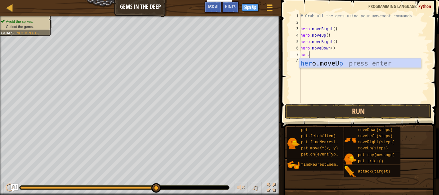
type textarea "her"
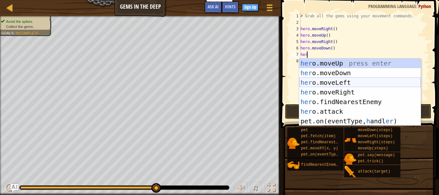
click at [324, 86] on div "her o.moveUp press enter her o.moveDown press enter her o.moveLeft press enter …" at bounding box center [360, 102] width 122 height 87
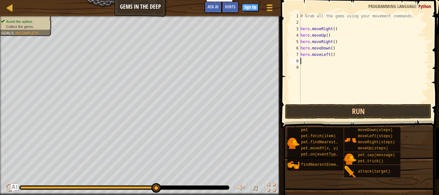
scroll to position [3, 0]
type textarea "h"
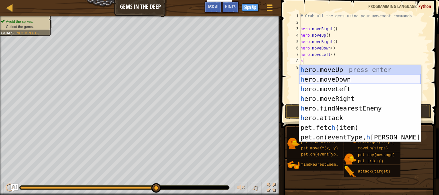
click at [331, 80] on div "h ero.moveUp press enter h ero.moveDown press enter h ero.moveLeft press enter …" at bounding box center [360, 113] width 122 height 96
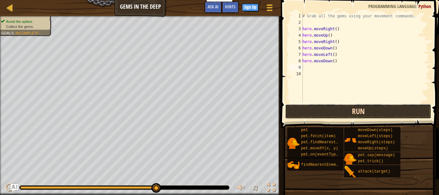
click at [333, 110] on button "Run" at bounding box center [358, 111] width 146 height 15
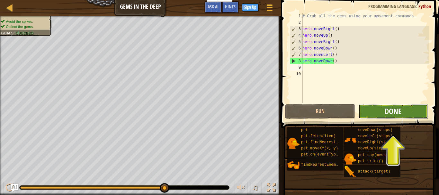
click at [392, 110] on span "Done" at bounding box center [393, 111] width 17 height 10
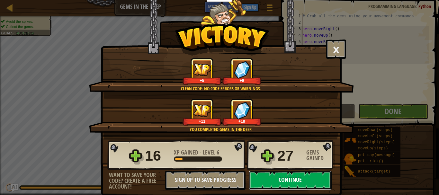
click at [289, 180] on button "Continue" at bounding box center [290, 180] width 83 height 19
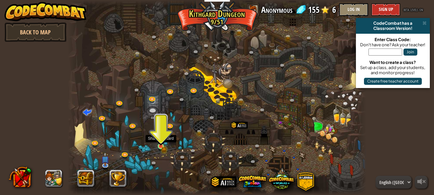
click at [159, 145] on img at bounding box center [161, 139] width 7 height 15
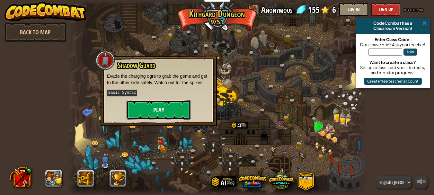
click at [164, 109] on button "Play" at bounding box center [159, 109] width 64 height 19
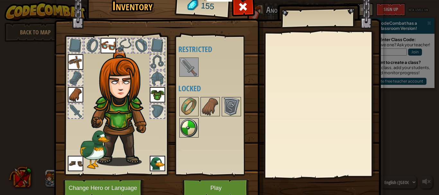
click at [185, 130] on img at bounding box center [189, 128] width 18 height 18
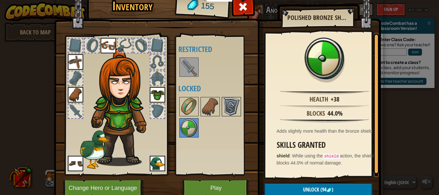
click at [230, 112] on img at bounding box center [231, 107] width 18 height 18
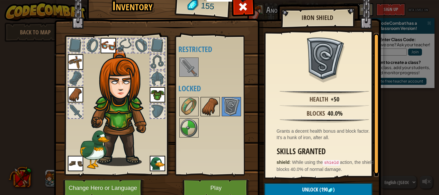
click at [209, 112] on img at bounding box center [210, 107] width 18 height 18
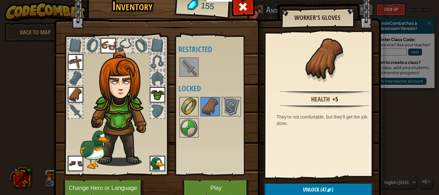
click at [184, 106] on img at bounding box center [189, 107] width 18 height 18
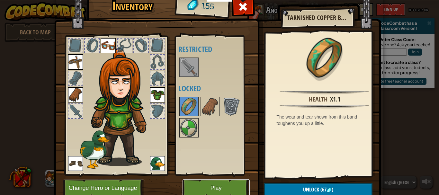
click at [222, 189] on button "Play" at bounding box center [216, 188] width 67 height 18
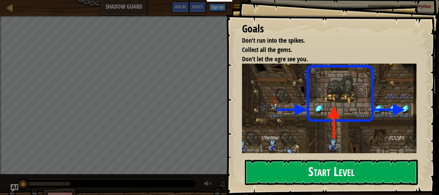
click at [295, 171] on button "Start Level" at bounding box center [331, 172] width 173 height 25
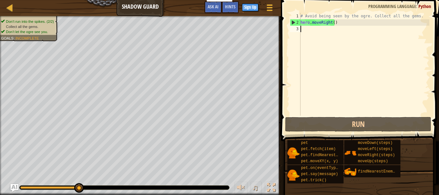
click at [317, 33] on div "# Avoid being seen by the ogre. Collect all the gems. hero . moveRight ( )" at bounding box center [364, 71] width 130 height 116
type textarea "h"
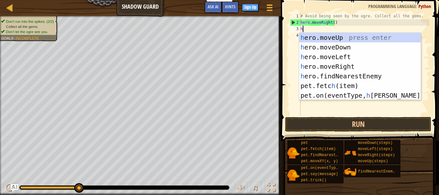
scroll to position [3, 0]
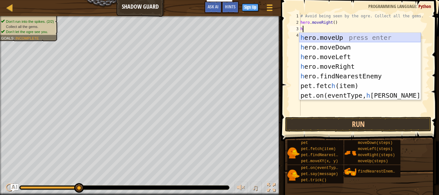
click at [317, 38] on div "h ero.moveUp press enter h ero.moveDown press enter h ero.moveLeft press enter …" at bounding box center [360, 76] width 122 height 87
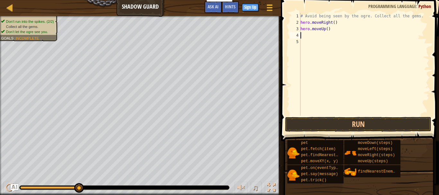
type textarea "h"
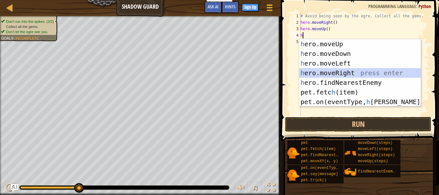
click at [312, 70] on div "h ero.moveUp press enter h ero.moveDown press enter h ero.moveLeft press enter …" at bounding box center [360, 82] width 122 height 87
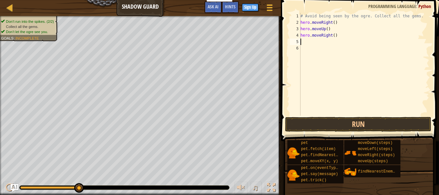
type textarea "h"
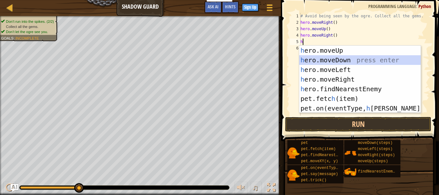
click at [318, 60] on div "h ero.moveUp press enter h ero.moveDown press enter h ero.moveLeft press enter …" at bounding box center [360, 89] width 122 height 87
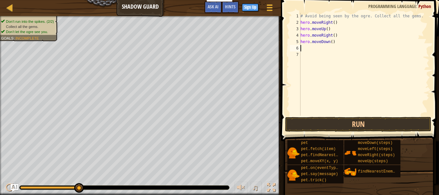
type textarea "h"
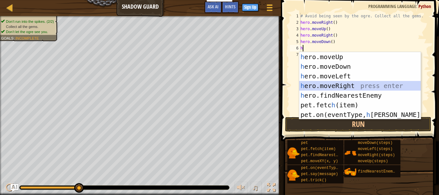
click at [322, 86] on div "h ero.moveUp press enter h ero.moveDown press enter h ero.moveLeft press enter …" at bounding box center [360, 95] width 122 height 87
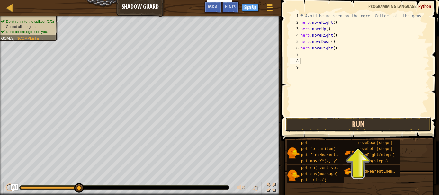
click at [327, 125] on button "Run" at bounding box center [358, 124] width 146 height 15
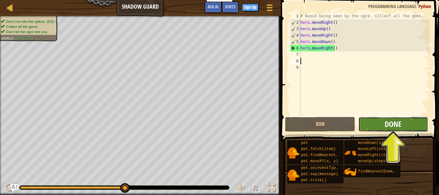
click at [399, 127] on span "Done" at bounding box center [393, 124] width 17 height 10
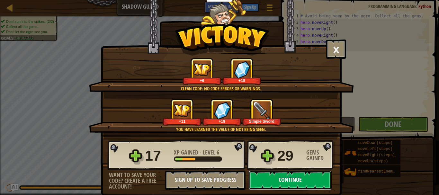
click at [286, 181] on button "Continue" at bounding box center [290, 180] width 83 height 19
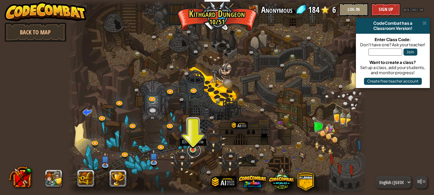
click at [194, 150] on link at bounding box center [194, 150] width 13 height 13
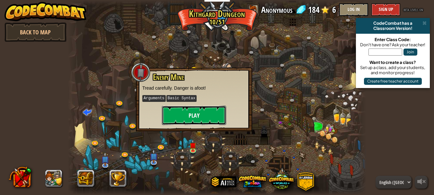
click at [192, 118] on button "Play" at bounding box center [194, 115] width 64 height 19
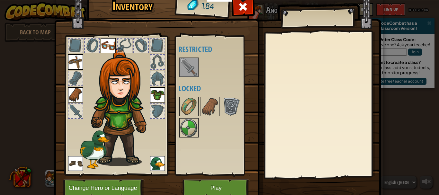
click at [69, 80] on div at bounding box center [75, 78] width 14 height 14
click at [238, 11] on span at bounding box center [243, 7] width 10 height 10
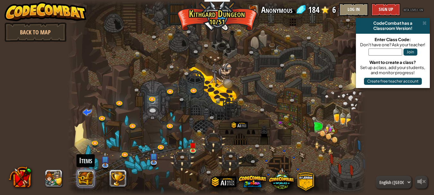
click at [92, 182] on button at bounding box center [85, 178] width 17 height 17
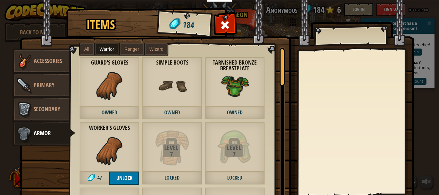
click at [131, 50] on span "Ranger" at bounding box center [131, 49] width 15 height 5
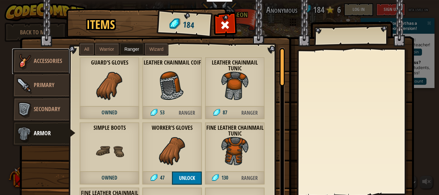
click at [65, 59] on link "Accessories" at bounding box center [40, 62] width 57 height 26
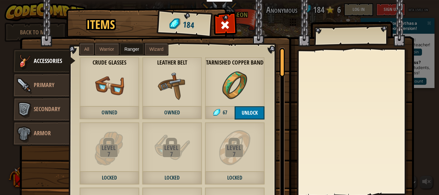
click at [103, 48] on span "Warrior" at bounding box center [107, 49] width 14 height 5
click at [85, 48] on span "All" at bounding box center [86, 49] width 5 height 5
click at [100, 49] on span "Warrior" at bounding box center [107, 49] width 14 height 5
click at [134, 50] on span "Ranger" at bounding box center [131, 49] width 15 height 5
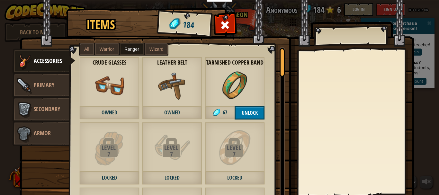
click at [157, 49] on span "Wizard" at bounding box center [157, 49] width 14 height 5
click at [84, 49] on span "All" at bounding box center [86, 49] width 5 height 5
click at [50, 88] on span "Primary" at bounding box center [44, 85] width 21 height 8
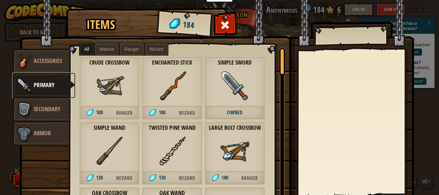
drag, startPoint x: 280, startPoint y: 64, endPoint x: 275, endPoint y: 56, distance: 9.7
click at [275, 56] on div "Crude Crossbow 100 Ranger Enchanted Stick 100 Wizard Simple Sword Owned Simple …" at bounding box center [177, 128] width 215 height 163
click at [49, 108] on span "Secondary" at bounding box center [47, 109] width 26 height 8
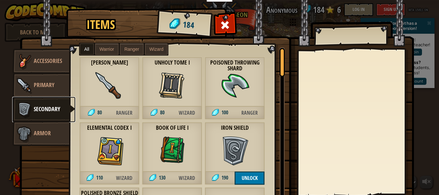
drag, startPoint x: 280, startPoint y: 69, endPoint x: 277, endPoint y: 66, distance: 4.6
click at [280, 66] on div at bounding box center [282, 62] width 5 height 29
drag, startPoint x: 280, startPoint y: 65, endPoint x: 277, endPoint y: 58, distance: 7.2
click at [280, 58] on div at bounding box center [282, 62] width 5 height 29
click at [49, 131] on link "Armor" at bounding box center [40, 134] width 57 height 26
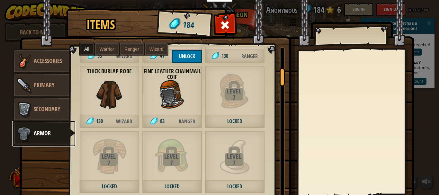
scroll to position [190, 0]
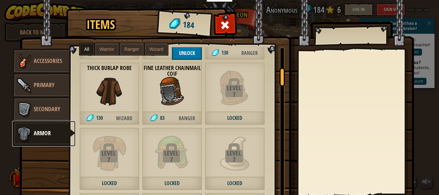
drag, startPoint x: 280, startPoint y: 59, endPoint x: 276, endPoint y: 78, distance: 19.2
click at [276, 78] on div "Guard's Gloves Owned Leather Chainmail Coif 53 Ranger Leather Chainmail Tunic 8…" at bounding box center [177, 128] width 215 height 163
click at [165, 110] on div "Fine Leather Chainmail Coif 83 Ranger" at bounding box center [172, 93] width 60 height 63
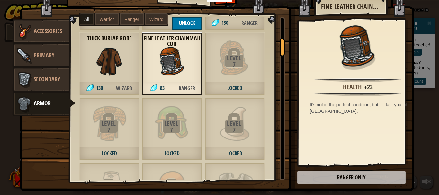
scroll to position [0, 0]
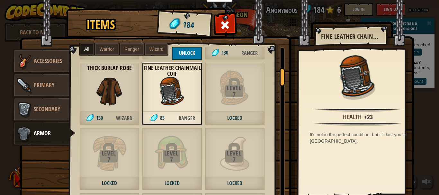
click at [133, 48] on span "Ranger" at bounding box center [131, 49] width 15 height 5
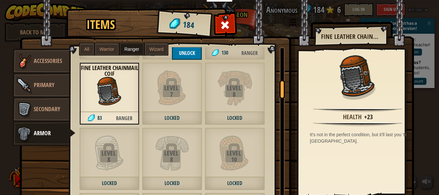
click at [150, 51] on span "Wizard" at bounding box center [157, 49] width 14 height 5
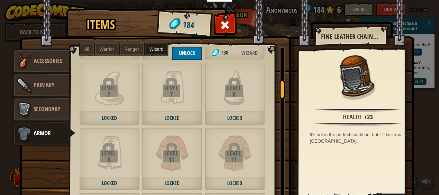
click at [126, 48] on span "Ranger" at bounding box center [131, 49] width 15 height 5
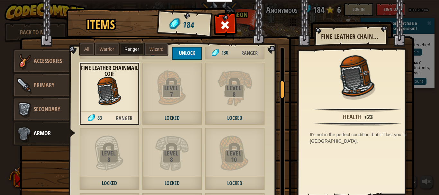
click at [84, 49] on span "All" at bounding box center [86, 49] width 5 height 5
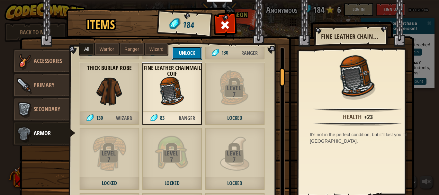
click at [192, 52] on button "Unlock" at bounding box center [187, 53] width 30 height 13
click at [190, 50] on button "Confirm" at bounding box center [187, 53] width 30 height 13
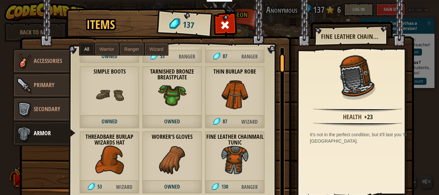
scroll to position [53, 0]
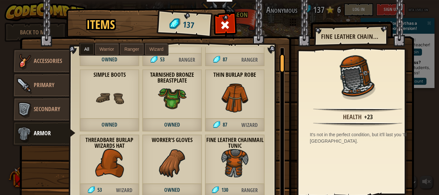
drag, startPoint x: 279, startPoint y: 77, endPoint x: 279, endPoint y: 62, distance: 15.1
click at [280, 62] on div at bounding box center [282, 63] width 5 height 19
click at [241, 148] on strong "Fine Leather Chainmail Tunic" at bounding box center [235, 143] width 60 height 13
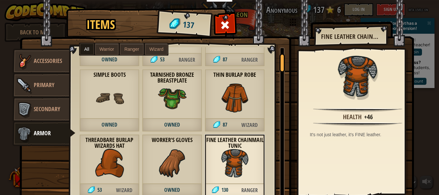
click at [230, 169] on img at bounding box center [235, 163] width 29 height 29
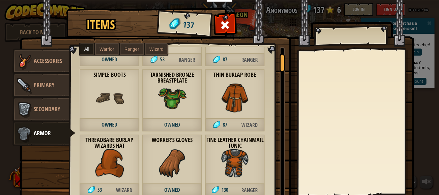
click at [230, 169] on img at bounding box center [235, 163] width 29 height 29
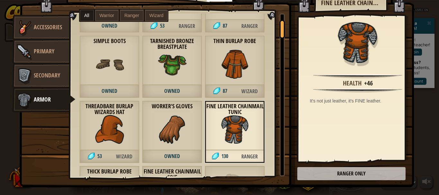
scroll to position [36, 0]
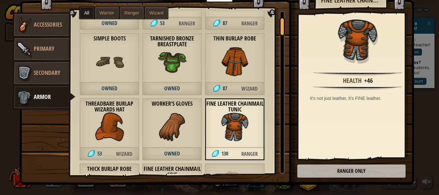
drag, startPoint x: 346, startPoint y: 174, endPoint x: 340, endPoint y: 131, distance: 43.7
click at [128, 13] on span "Ranger" at bounding box center [131, 12] width 15 height 5
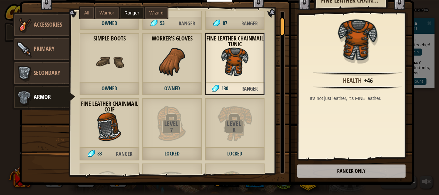
click at [240, 58] on img at bounding box center [235, 61] width 29 height 29
click at [104, 135] on img at bounding box center [109, 127] width 29 height 29
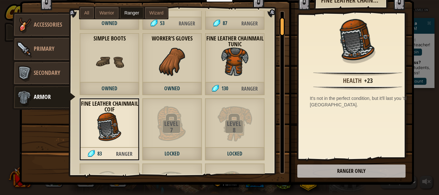
click at [245, 68] on img at bounding box center [235, 61] width 29 height 29
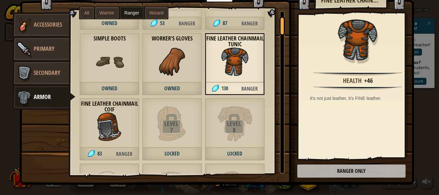
scroll to position [0, 0]
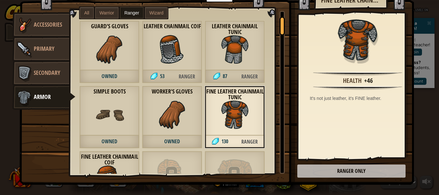
drag, startPoint x: 279, startPoint y: 31, endPoint x: 278, endPoint y: 8, distance: 22.2
click at [45, 51] on span "Primary" at bounding box center [44, 49] width 21 height 8
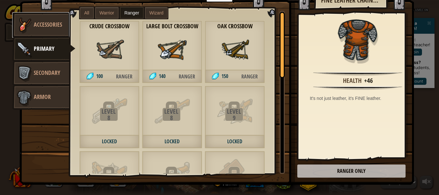
click at [51, 20] on link "Accessories" at bounding box center [40, 25] width 57 height 26
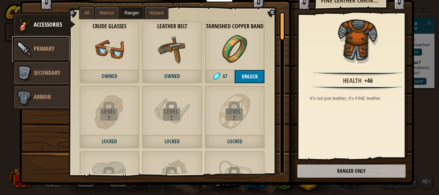
click at [47, 44] on link "Primary" at bounding box center [40, 49] width 57 height 26
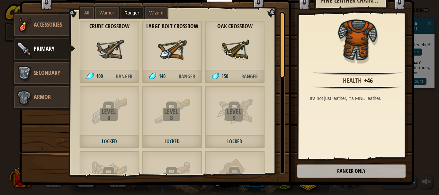
click at [228, 67] on div "Oak Crossbow 150 Ranger" at bounding box center [235, 52] width 60 height 63
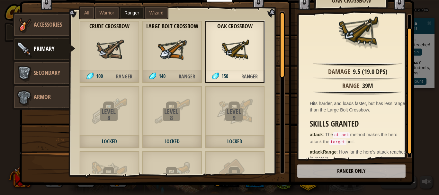
scroll to position [17, 0]
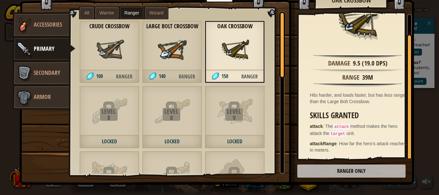
drag, startPoint x: 406, startPoint y: 115, endPoint x: 406, endPoint y: 153, distance: 38.6
click at [407, 153] on div at bounding box center [409, 97] width 5 height 127
click at [40, 48] on span "Primary" at bounding box center [44, 49] width 21 height 8
click at [42, 31] on link "Accessories" at bounding box center [40, 25] width 57 height 26
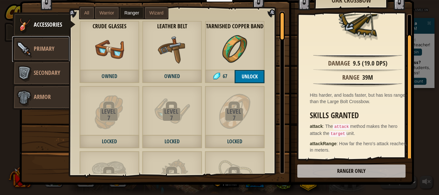
click at [43, 49] on span "Primary" at bounding box center [44, 49] width 21 height 8
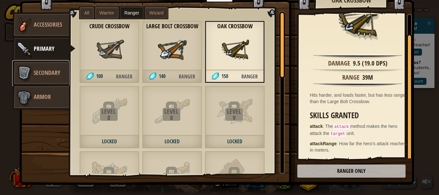
click at [42, 71] on span "Secondary" at bounding box center [47, 73] width 26 height 8
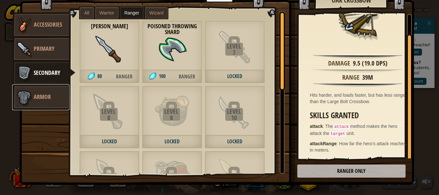
click at [48, 95] on link "Armor" at bounding box center [40, 98] width 57 height 26
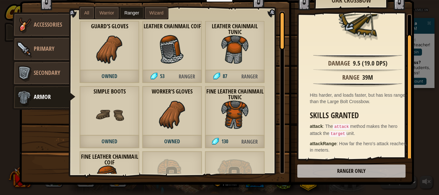
click at [84, 12] on span "All" at bounding box center [86, 12] width 5 height 5
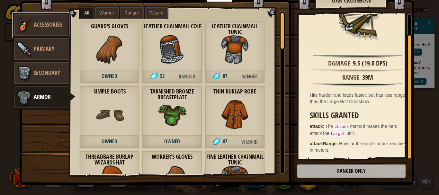
click at [47, 26] on span "Accessories" at bounding box center [48, 25] width 28 height 8
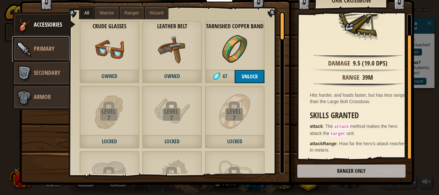
click at [44, 50] on span "Primary" at bounding box center [44, 49] width 21 height 8
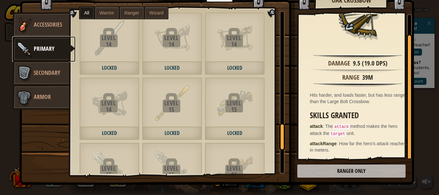
scroll to position [0, 0]
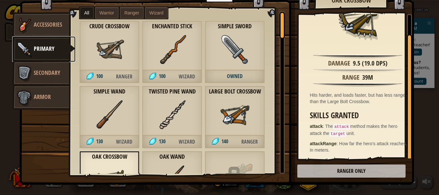
drag, startPoint x: 279, startPoint y: 31, endPoint x: 278, endPoint y: 15, distance: 15.4
click at [280, 15] on div at bounding box center [282, 25] width 5 height 27
click at [45, 80] on link "Secondary" at bounding box center [40, 73] width 57 height 26
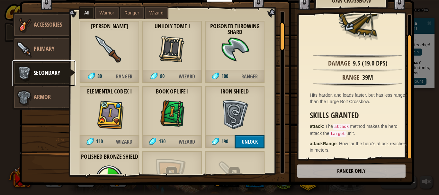
scroll to position [63, 0]
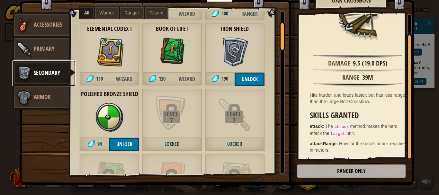
drag, startPoint x: 280, startPoint y: 36, endPoint x: 280, endPoint y: 46, distance: 9.3
click at [280, 46] on div at bounding box center [282, 36] width 5 height 29
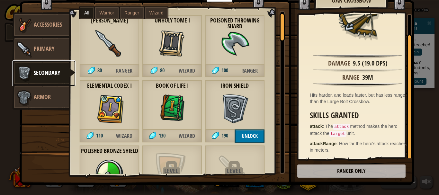
drag, startPoint x: 281, startPoint y: 45, endPoint x: 280, endPoint y: 35, distance: 10.0
click at [280, 35] on div at bounding box center [282, 27] width 5 height 29
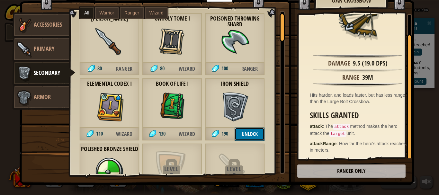
click at [241, 135] on button "Unlock" at bounding box center [250, 134] width 30 height 13
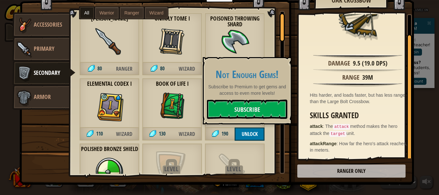
click at [285, 56] on img at bounding box center [217, 67] width 394 height 233
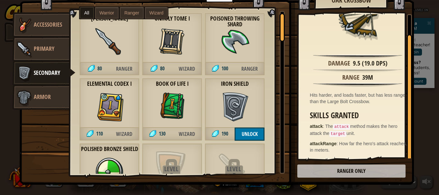
scroll to position [0, 0]
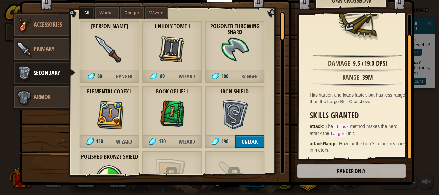
drag, startPoint x: 279, startPoint y: 38, endPoint x: 280, endPoint y: 28, distance: 10.6
click at [280, 28] on div at bounding box center [282, 26] width 5 height 29
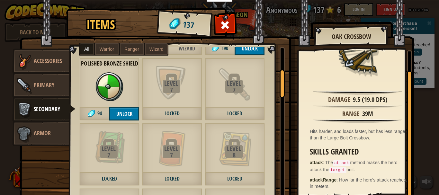
drag, startPoint x: 280, startPoint y: 67, endPoint x: 277, endPoint y: 88, distance: 20.8
click at [280, 88] on div at bounding box center [282, 83] width 5 height 29
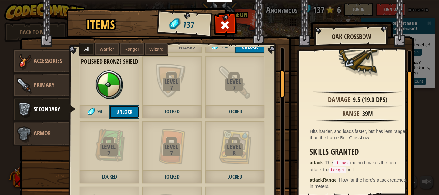
click at [120, 111] on button "Unlock" at bounding box center [124, 111] width 30 height 13
click at [120, 111] on button "Confirm" at bounding box center [124, 111] width 30 height 13
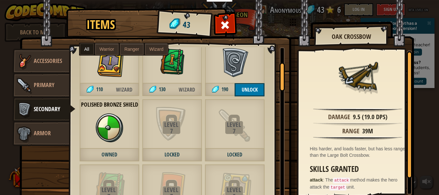
scroll to position [0, 0]
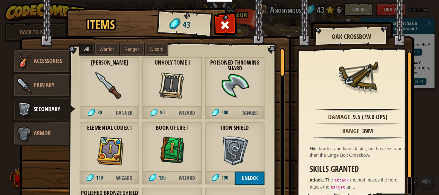
drag, startPoint x: 280, startPoint y: 86, endPoint x: 281, endPoint y: 62, distance: 23.5
click at [281, 62] on div at bounding box center [282, 62] width 5 height 29
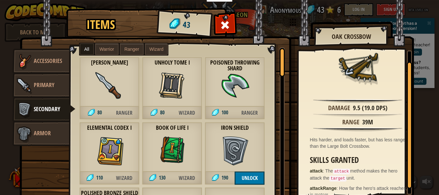
scroll to position [17, 0]
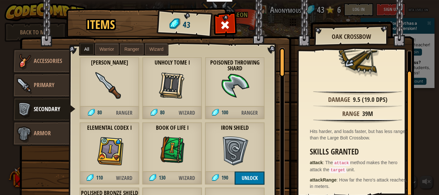
drag, startPoint x: 406, startPoint y: 88, endPoint x: 403, endPoint y: 151, distance: 63.1
click at [403, 151] on div "Damage 9.5 (19.0 DPS) Range 39m Hits harder, and loads faster, but has less ran…" at bounding box center [355, 122] width 113 height 144
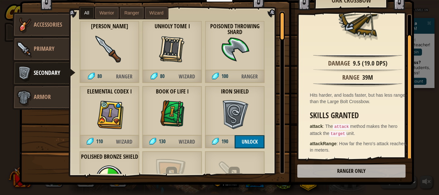
scroll to position [0, 0]
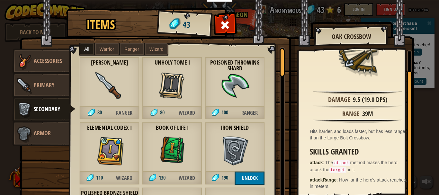
click at [104, 47] on span "Warrior" at bounding box center [107, 49] width 14 height 5
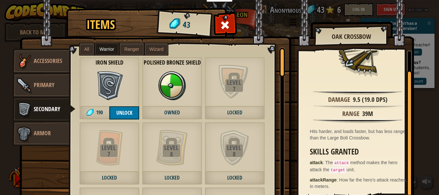
click at [124, 46] on label "Ranger" at bounding box center [132, 49] width 24 height 12
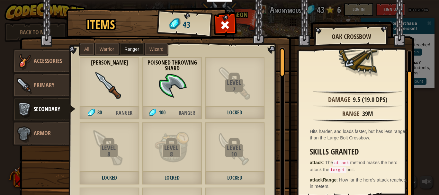
click at [150, 49] on span "Wizard" at bounding box center [157, 49] width 14 height 5
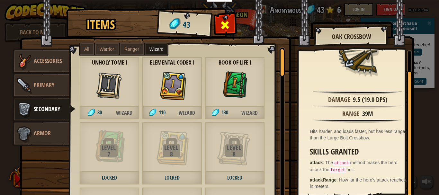
click at [222, 25] on span at bounding box center [225, 25] width 10 height 10
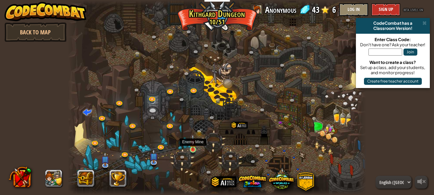
click at [192, 149] on img at bounding box center [193, 142] width 7 height 16
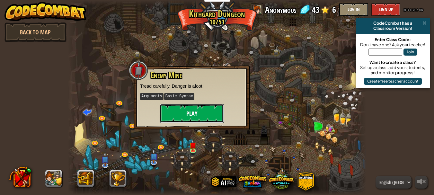
click at [197, 106] on button "Play" at bounding box center [192, 113] width 64 height 19
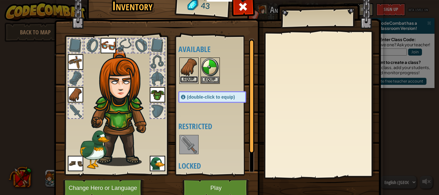
click at [191, 80] on button "Equip" at bounding box center [189, 79] width 18 height 7
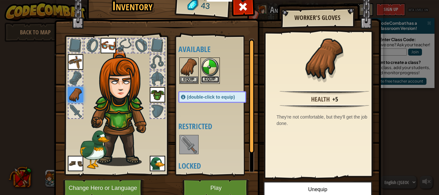
click at [207, 80] on button "Equip" at bounding box center [210, 79] width 18 height 7
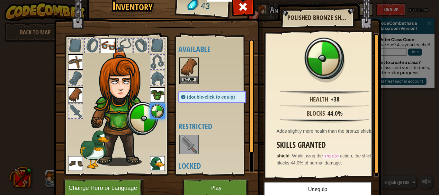
click at [73, 98] on img at bounding box center [75, 94] width 15 height 15
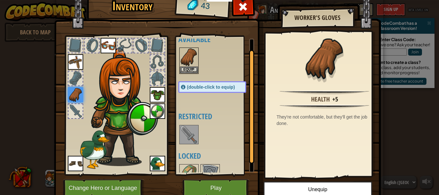
scroll to position [9, 0]
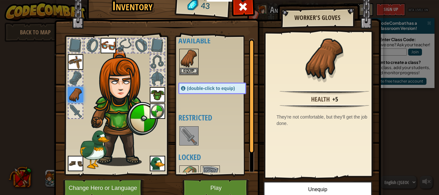
drag, startPoint x: 249, startPoint y: 135, endPoint x: 249, endPoint y: 110, distance: 25.7
click at [249, 110] on div at bounding box center [251, 97] width 5 height 114
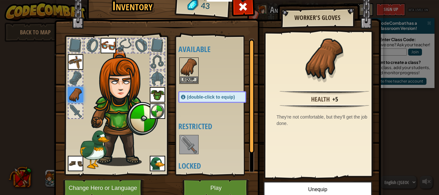
click at [222, 95] on span "(double-click to equip)" at bounding box center [211, 97] width 48 height 5
click at [191, 79] on button "Equip" at bounding box center [189, 79] width 18 height 7
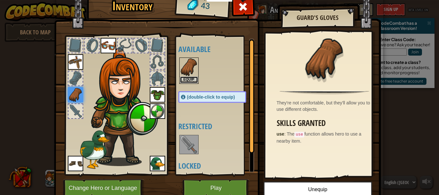
click at [191, 79] on button "Equip" at bounding box center [189, 80] width 18 height 7
click at [0, 0] on button "Equip" at bounding box center [0, 0] width 0 height 0
click at [190, 79] on button "Equip" at bounding box center [189, 79] width 18 height 7
click at [0, 0] on button "Equip" at bounding box center [0, 0] width 0 height 0
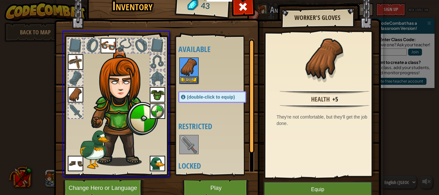
drag, startPoint x: 186, startPoint y: 68, endPoint x: 200, endPoint y: 69, distance: 14.2
click at [200, 69] on div "Inventory 43 Available Equip Equip Equip Equip Equip Equip Equip Equip (double-…" at bounding box center [219, 97] width 439 height 195
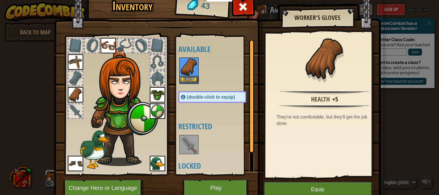
click at [189, 70] on img at bounding box center [189, 67] width 18 height 18
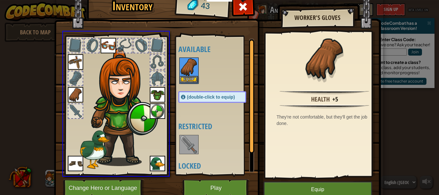
drag, startPoint x: 190, startPoint y: 71, endPoint x: 190, endPoint y: 74, distance: 3.2
click at [190, 81] on div "Inventory 43 Available Equip Equip Equip Equip Equip Equip Equip Equip (double-…" at bounding box center [219, 97] width 439 height 195
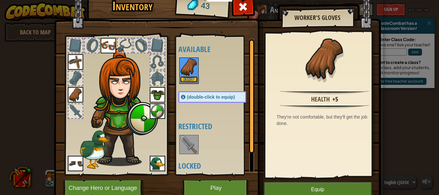
click at [189, 80] on button "Equip" at bounding box center [189, 79] width 18 height 7
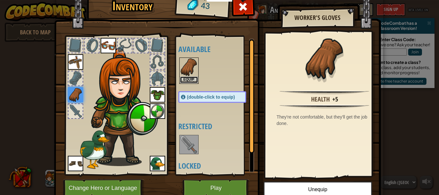
click at [189, 80] on button "Equip" at bounding box center [189, 80] width 18 height 7
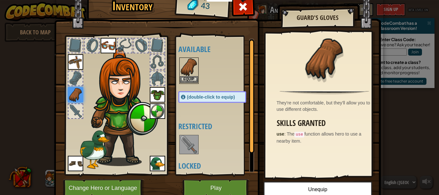
click at [186, 66] on img at bounding box center [189, 67] width 18 height 18
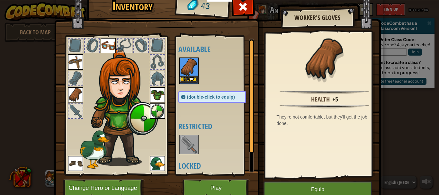
click at [186, 66] on img at bounding box center [189, 67] width 18 height 18
click at [0, 0] on img at bounding box center [0, 0] width 0 height 0
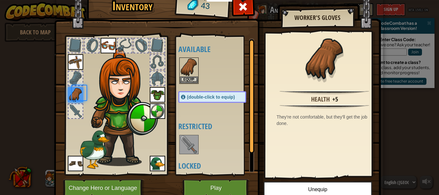
click at [186, 66] on img at bounding box center [189, 67] width 18 height 18
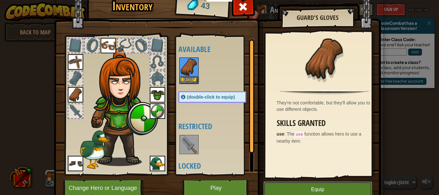
click at [313, 188] on button "Equip" at bounding box center [318, 190] width 109 height 16
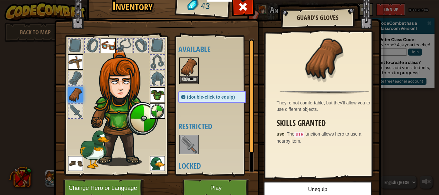
click at [184, 68] on img at bounding box center [189, 67] width 18 height 18
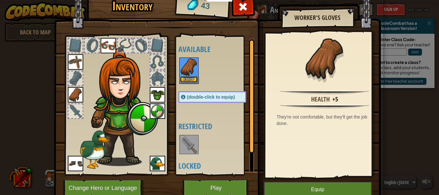
click at [186, 79] on button "Equip" at bounding box center [189, 79] width 18 height 7
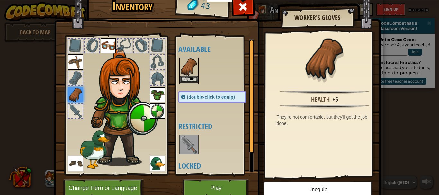
click at [183, 69] on img at bounding box center [189, 67] width 18 height 18
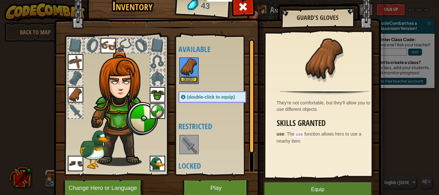
click at [186, 77] on button "Equip" at bounding box center [189, 79] width 18 height 7
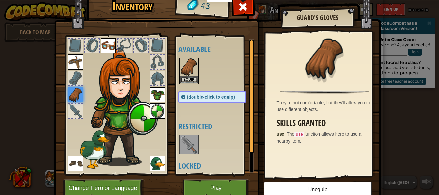
drag, startPoint x: 216, startPoint y: 57, endPoint x: 171, endPoint y: 65, distance: 45.7
click at [171, 65] on div "Inventory 43 Available Equip Equip Equip Equip Equip Equip Equip Equip (double-…" at bounding box center [219, 98] width 327 height 212
click at [186, 66] on img at bounding box center [189, 67] width 18 height 18
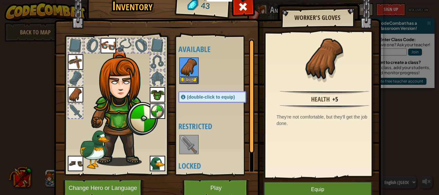
click at [211, 100] on div "(double-click to equip)" at bounding box center [212, 97] width 68 height 12
click at [102, 41] on img at bounding box center [108, 45] width 15 height 15
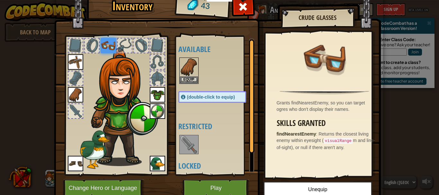
click at [74, 61] on img at bounding box center [75, 61] width 15 height 15
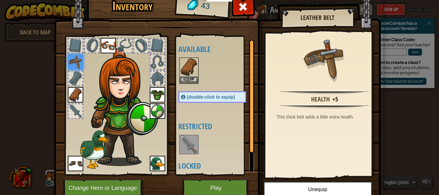
click at [156, 89] on img at bounding box center [157, 94] width 15 height 15
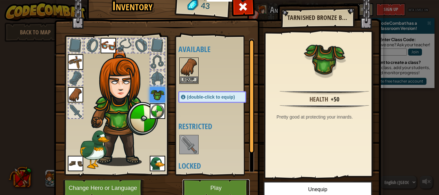
click at [212, 185] on button "Play" at bounding box center [216, 188] width 67 height 18
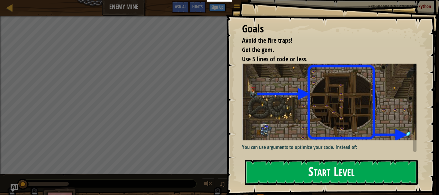
click at [273, 164] on button "Start Level" at bounding box center [331, 172] width 173 height 25
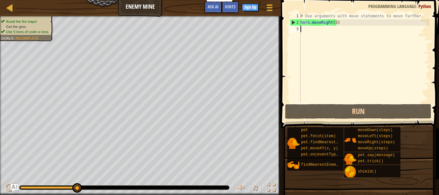
click at [324, 28] on div "# Use arguments with move statements to move farther. hero . moveRight ( 3 )" at bounding box center [364, 64] width 130 height 103
type textarea "h"
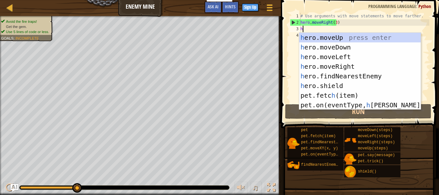
scroll to position [3, 0]
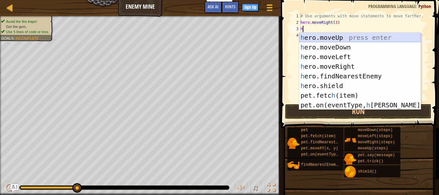
click at [327, 39] on div "h ero.moveUp press enter h ero.moveDown press enter h ero.moveLeft press enter …" at bounding box center [360, 81] width 122 height 96
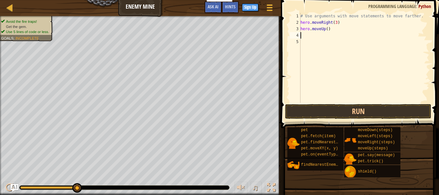
type textarea "h"
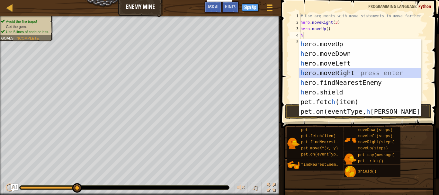
click at [319, 68] on div "h ero.moveUp press enter h ero.moveDown press enter h ero.moveLeft press enter …" at bounding box center [360, 87] width 122 height 96
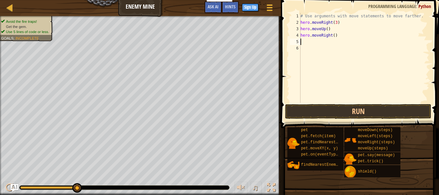
type textarea "h"
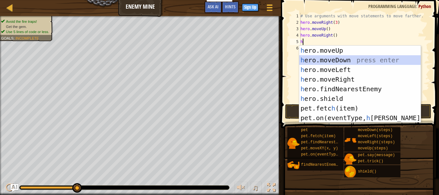
click at [321, 61] on div "h ero.moveUp press enter h ero.moveDown press enter h ero.moveLeft press enter …" at bounding box center [360, 94] width 122 height 96
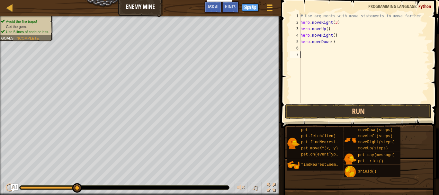
click at [308, 52] on div "# Use arguments with move statements to move farther. hero . moveRight ( 3 ) he…" at bounding box center [364, 64] width 130 height 103
click at [308, 49] on div "# Use arguments with move statements to move farther. hero . moveRight ( 3 ) he…" at bounding box center [364, 64] width 130 height 103
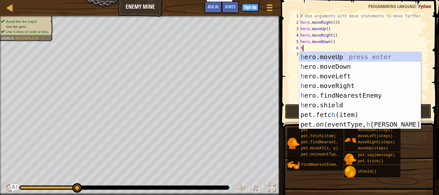
type textarea "he"
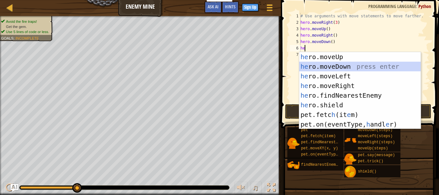
click at [319, 67] on div "he ro.moveUp press enter he ro.moveDown press enter he ro.moveLeft press enter …" at bounding box center [360, 100] width 122 height 96
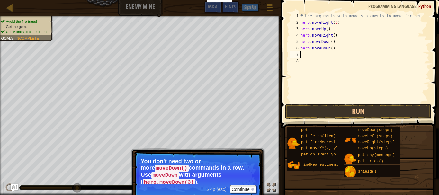
click at [332, 49] on div "# Use arguments with move statements to move farther. hero . moveRight ( 3 ) he…" at bounding box center [364, 64] width 130 height 103
type textarea "h"
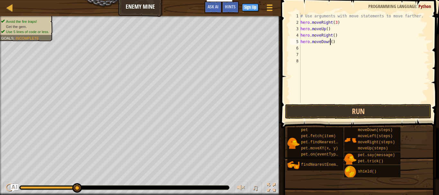
click at [331, 42] on div "# Use arguments with move statements to move farther. hero . moveRight ( 3 ) he…" at bounding box center [364, 64] width 130 height 103
type textarea "hero.moveDown(3)"
click at [316, 52] on div "# Use arguments with move statements to move farther. hero . moveRight ( 3 ) he…" at bounding box center [364, 64] width 130 height 103
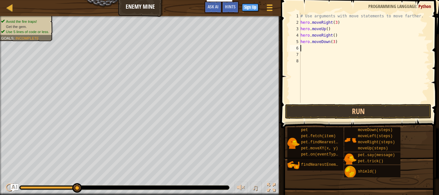
click at [312, 46] on div "# Use arguments with move statements to move farther. hero . moveRight ( 3 ) he…" at bounding box center [364, 64] width 130 height 103
click at [312, 62] on div "# Use arguments with move statements to move farther. hero . moveRight ( 3 ) he…" at bounding box center [364, 64] width 130 height 103
type textarea "h"
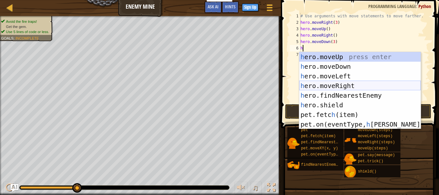
click at [317, 84] on div "h ero.moveUp press enter h ero.moveDown press enter h ero.moveLeft press enter …" at bounding box center [360, 100] width 122 height 96
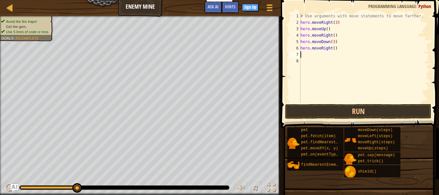
click at [332, 49] on div "# Use arguments with move statements to move farther. hero . moveRight ( 3 ) he…" at bounding box center [364, 64] width 130 height 103
type textarea "hero.moveRight(2)"
click at [352, 110] on button "Run" at bounding box center [358, 111] width 146 height 15
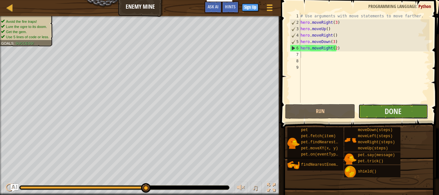
click at [376, 108] on button "Done" at bounding box center [393, 111] width 70 height 15
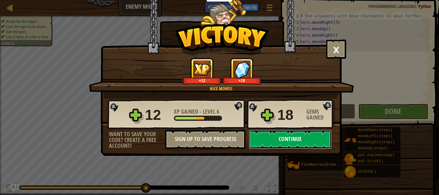
click at [287, 139] on button "Continue" at bounding box center [290, 139] width 83 height 19
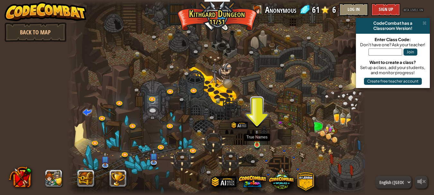
click at [256, 144] on img at bounding box center [257, 138] width 7 height 16
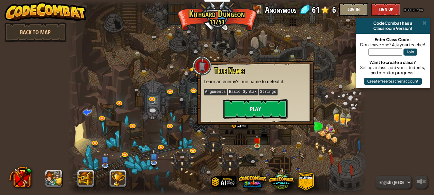
click at [258, 110] on button "Play" at bounding box center [255, 108] width 64 height 19
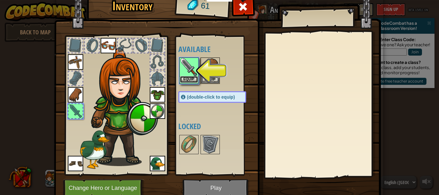
click at [191, 78] on button "Equip" at bounding box center [189, 79] width 18 height 7
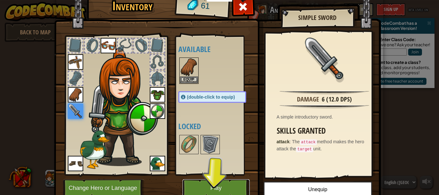
click at [224, 186] on button "Play" at bounding box center [216, 188] width 67 height 18
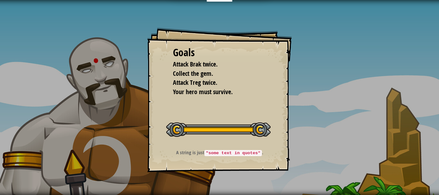
click at [216, 85] on span "Attack Treg twice." at bounding box center [195, 82] width 44 height 9
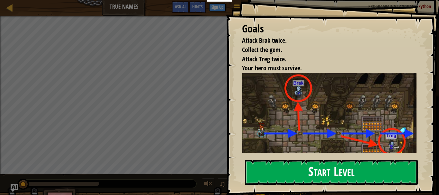
click at [279, 168] on button "Start Level" at bounding box center [331, 172] width 173 height 25
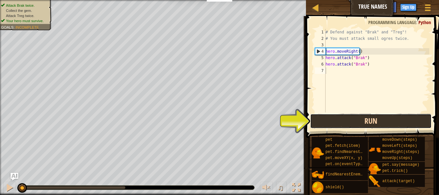
click at [349, 119] on button "Run" at bounding box center [371, 121] width 122 height 15
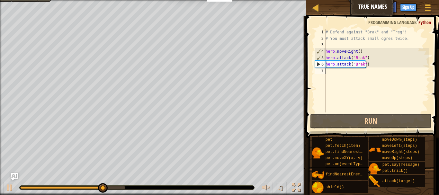
type textarea "h"
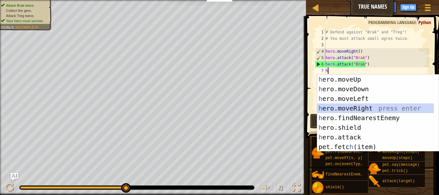
click at [345, 105] on div "h ero.moveUp press enter h ero.moveDown press enter h ero.moveLeft press enter …" at bounding box center [375, 123] width 117 height 96
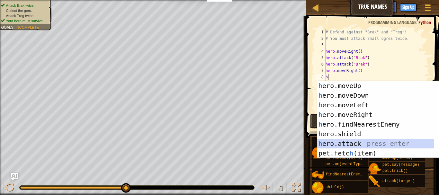
click at [350, 142] on div "h ero.moveUp press enter h ero.moveDown press enter h ero.moveLeft press enter …" at bounding box center [375, 129] width 117 height 96
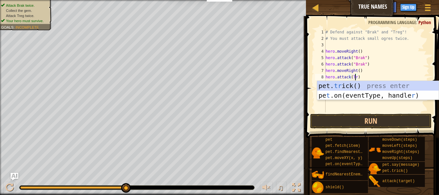
scroll to position [3, 3]
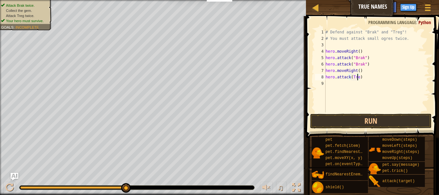
type textarea "hero.attack(Treg)"
click at [365, 84] on div "# Defend against "Brak" and "Treg"! # You must attack small ogres twice. hero .…" at bounding box center [376, 77] width 105 height 96
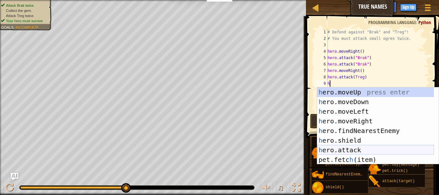
click at [351, 150] on div "h ero.moveUp press enter h ero.moveDown press enter h ero.moveLeft press enter …" at bounding box center [375, 135] width 117 height 96
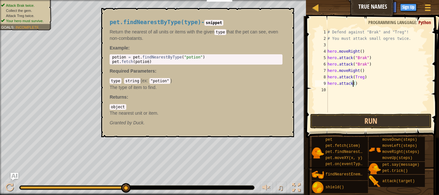
scroll to position [3, 2]
type textarea "hero.attack("
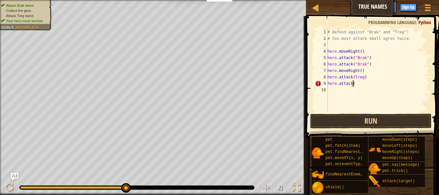
click at [356, 88] on div "# Defend against "Brak" and "Treg"! # You must attack small ogres twice. hero .…" at bounding box center [377, 77] width 103 height 96
click at [354, 82] on div "# Defend against "Brak" and "Treg"! # You must attack small ogres twice. hero .…" at bounding box center [377, 77] width 103 height 96
type textarea "h"
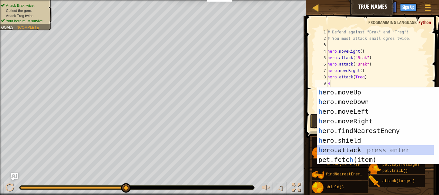
click at [357, 148] on div "h ero.moveUp press enter h ero.moveDown press enter h ero.moveLeft press enter …" at bounding box center [375, 135] width 117 height 96
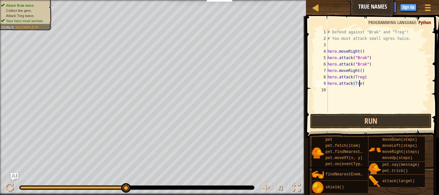
scroll to position [3, 3]
click at [359, 121] on button "Run" at bounding box center [371, 121] width 122 height 15
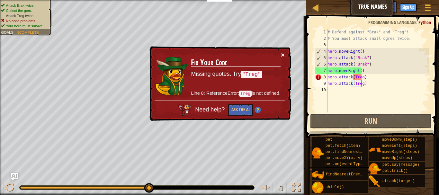
click at [284, 56] on button "×" at bounding box center [283, 54] width 4 height 7
click at [353, 75] on div "# Defend against "Brak" and "Treg"! # You must attack small ogres twice. hero .…" at bounding box center [377, 77] width 103 height 96
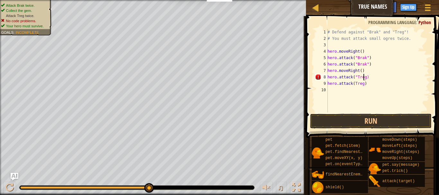
click at [364, 77] on div "# Defend against "Brak" and "Treg"! # You must attack small ogres twice. hero .…" at bounding box center [377, 77] width 103 height 96
click at [352, 84] on div "# Defend against "Brak" and "Treg"! # You must attack small ogres twice. hero .…" at bounding box center [377, 77] width 103 height 96
click at [364, 84] on div "# Defend against "Brak" and "Treg"! # You must attack small ogres twice. hero .…" at bounding box center [377, 77] width 103 height 96
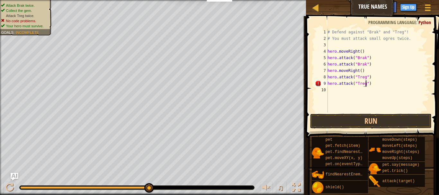
scroll to position [3, 3]
type textarea "hero.attack("Treg")"
click at [371, 120] on button "Run" at bounding box center [371, 121] width 122 height 15
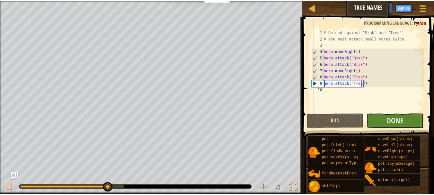
scroll to position [3, 3]
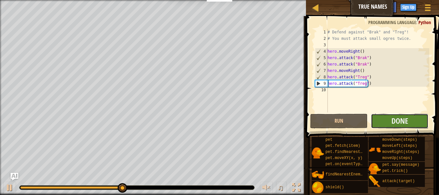
click at [390, 116] on button "Done" at bounding box center [400, 121] width 58 height 15
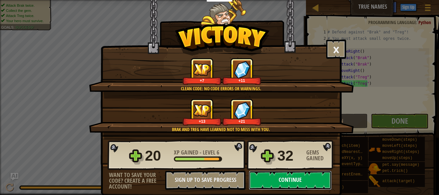
click at [284, 179] on button "Continue" at bounding box center [290, 180] width 83 height 19
